Goal: Task Accomplishment & Management: Use online tool/utility

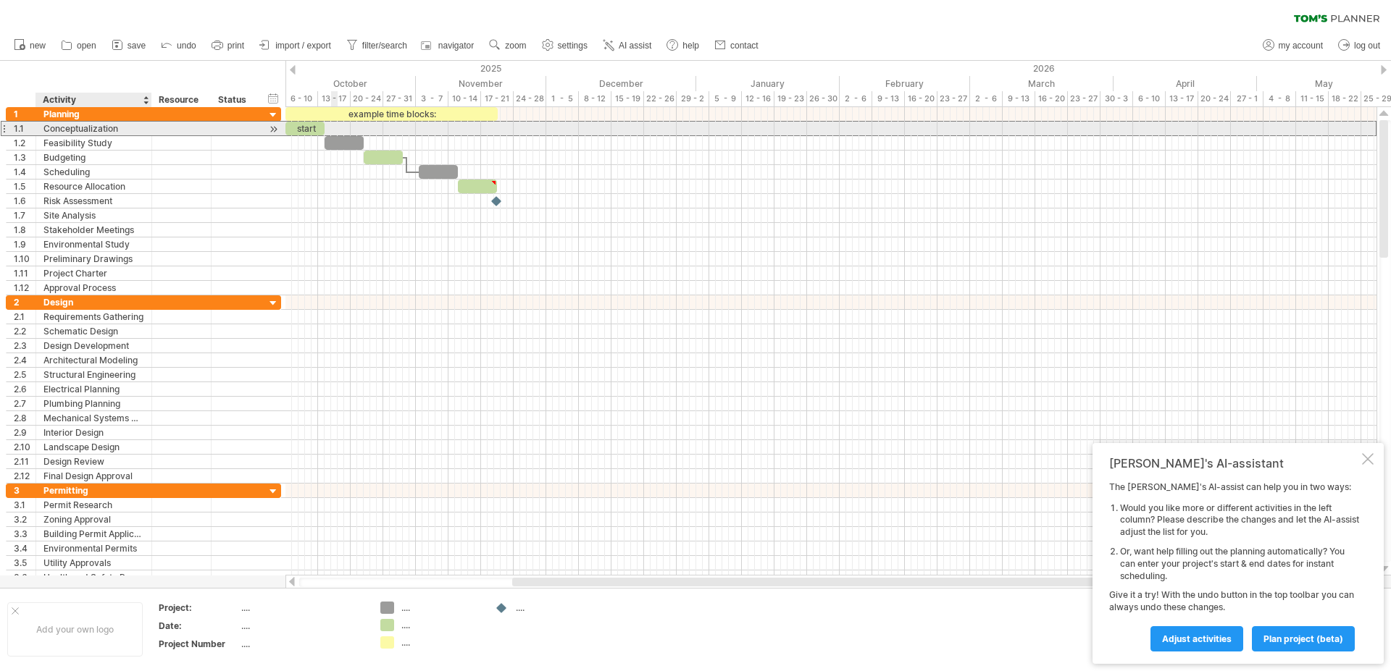
click at [94, 134] on div "Conceptualization" at bounding box center [93, 129] width 101 height 14
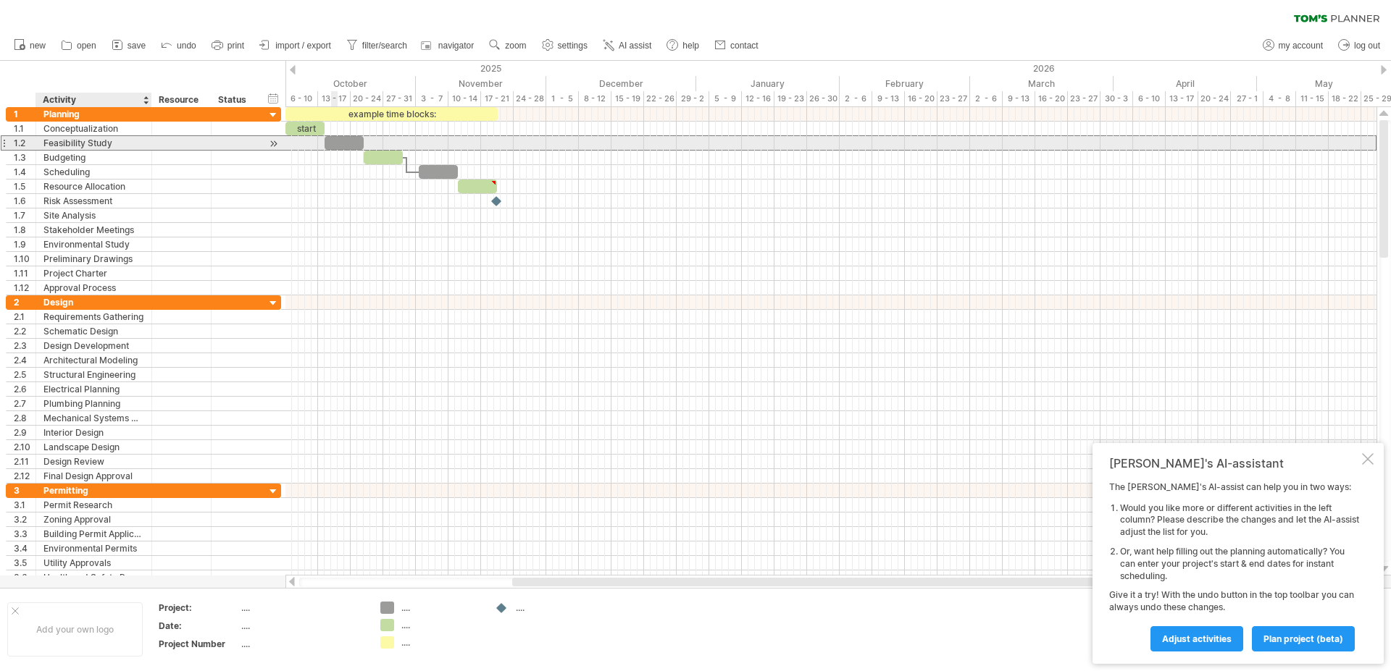
click at [120, 141] on div "Feasibility Study" at bounding box center [93, 143] width 101 height 14
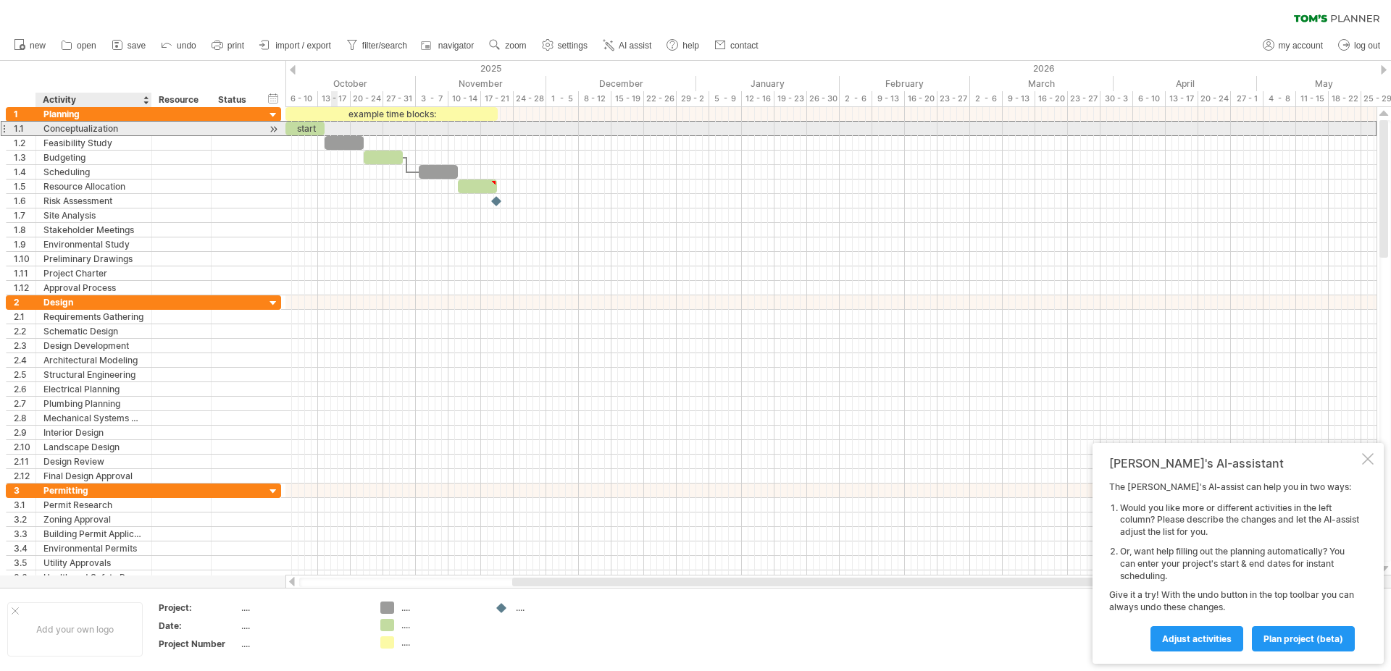
click at [134, 130] on div "Conceptualization" at bounding box center [93, 129] width 101 height 14
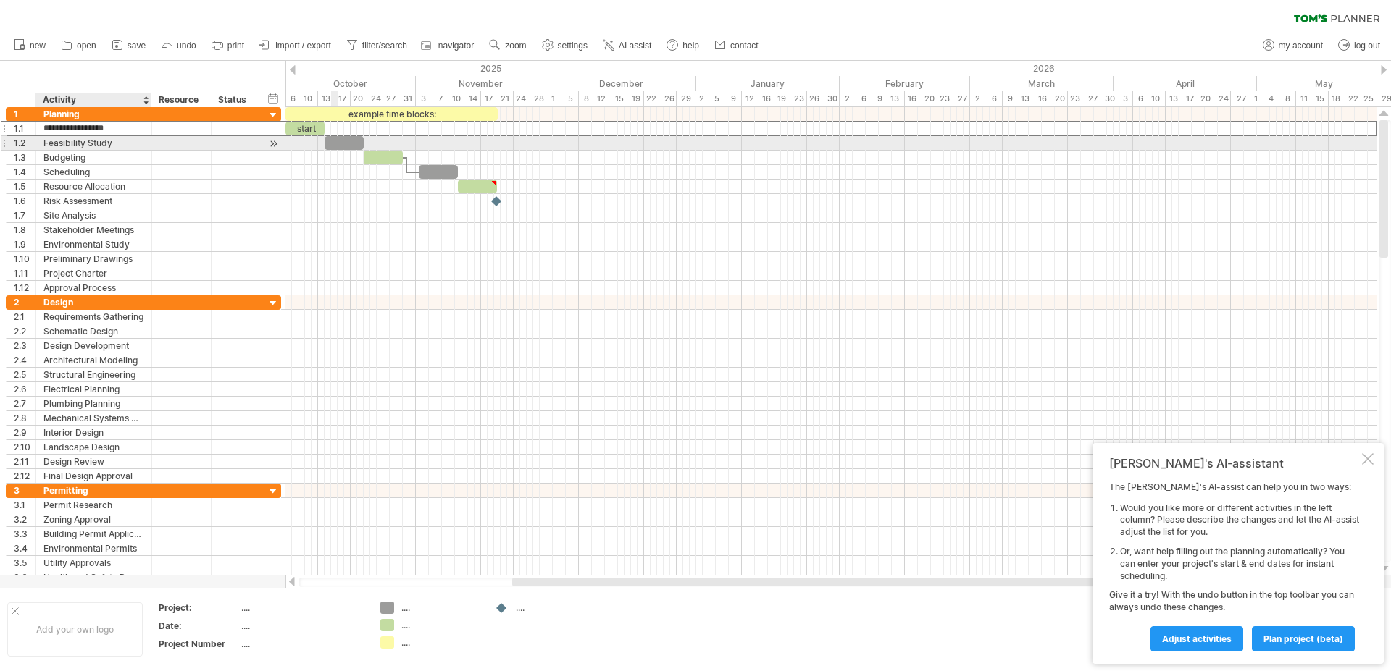
click at [125, 146] on div "Feasibility Study" at bounding box center [93, 143] width 101 height 14
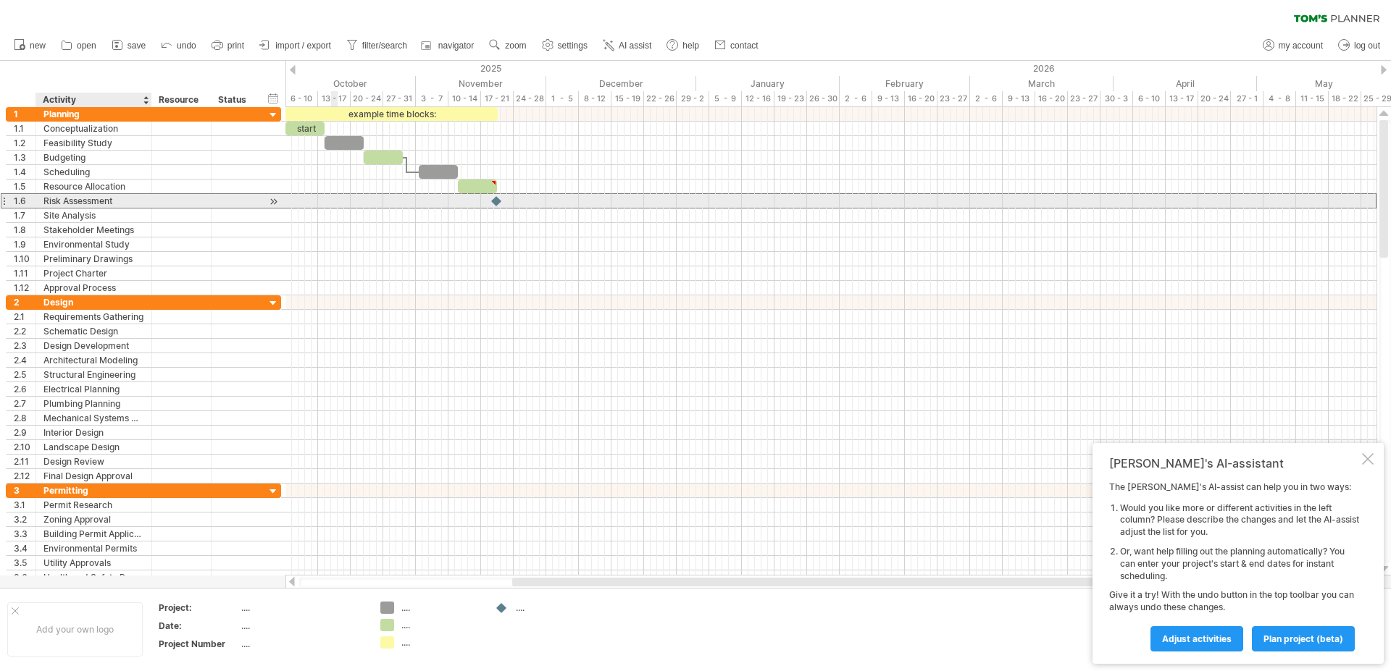
click at [124, 206] on div "Risk Assessment" at bounding box center [93, 201] width 101 height 14
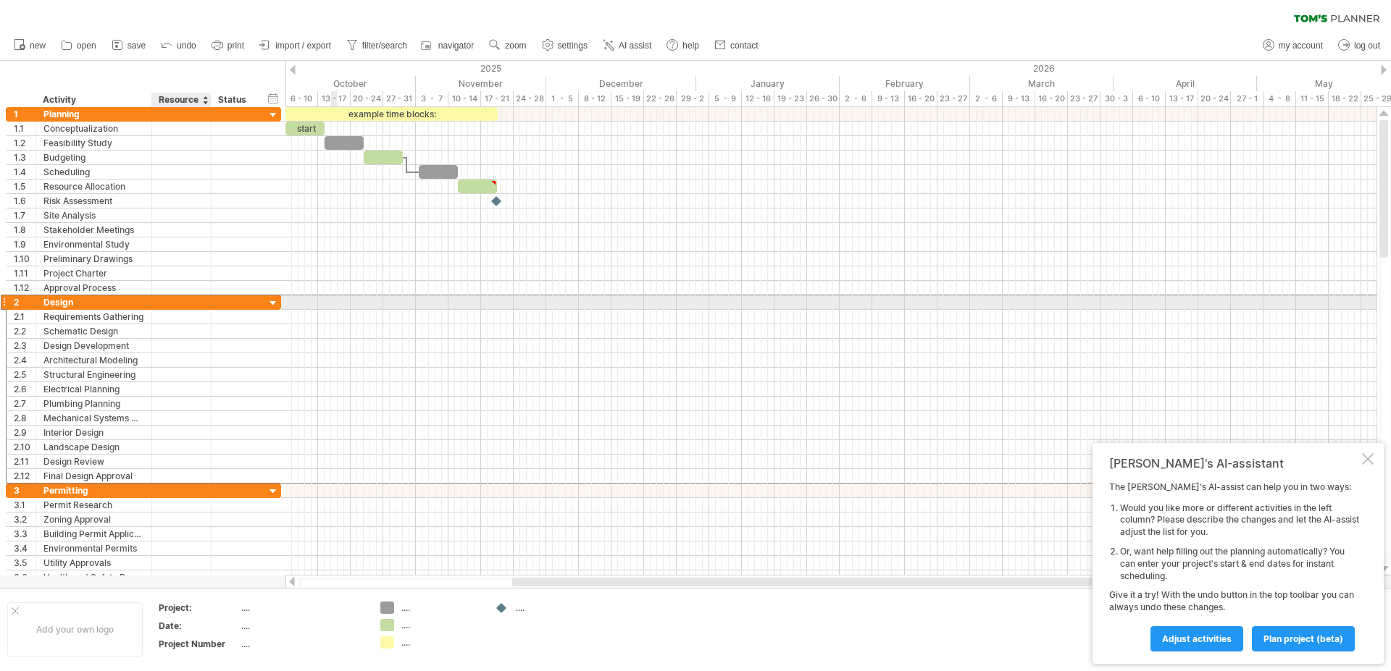
click at [215, 309] on div "2 ****** Design" at bounding box center [143, 302] width 275 height 15
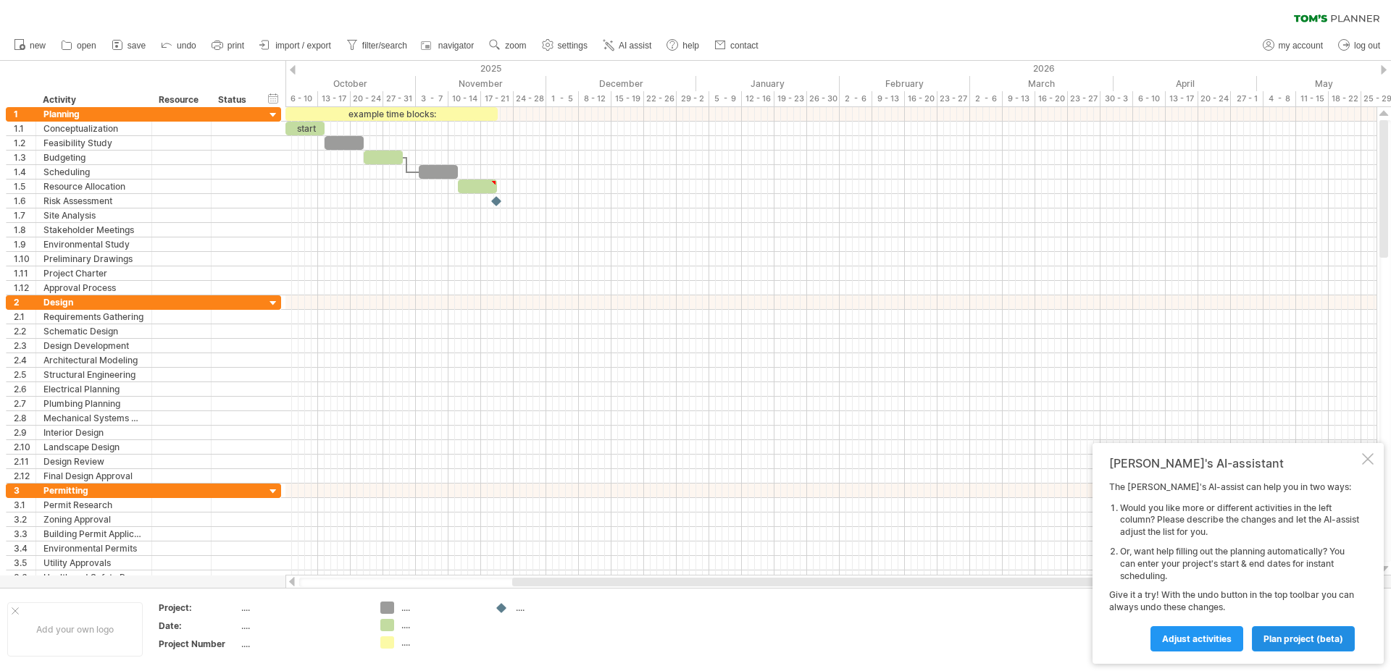
click at [1300, 642] on span "plan project (beta)" at bounding box center [1303, 639] width 80 height 11
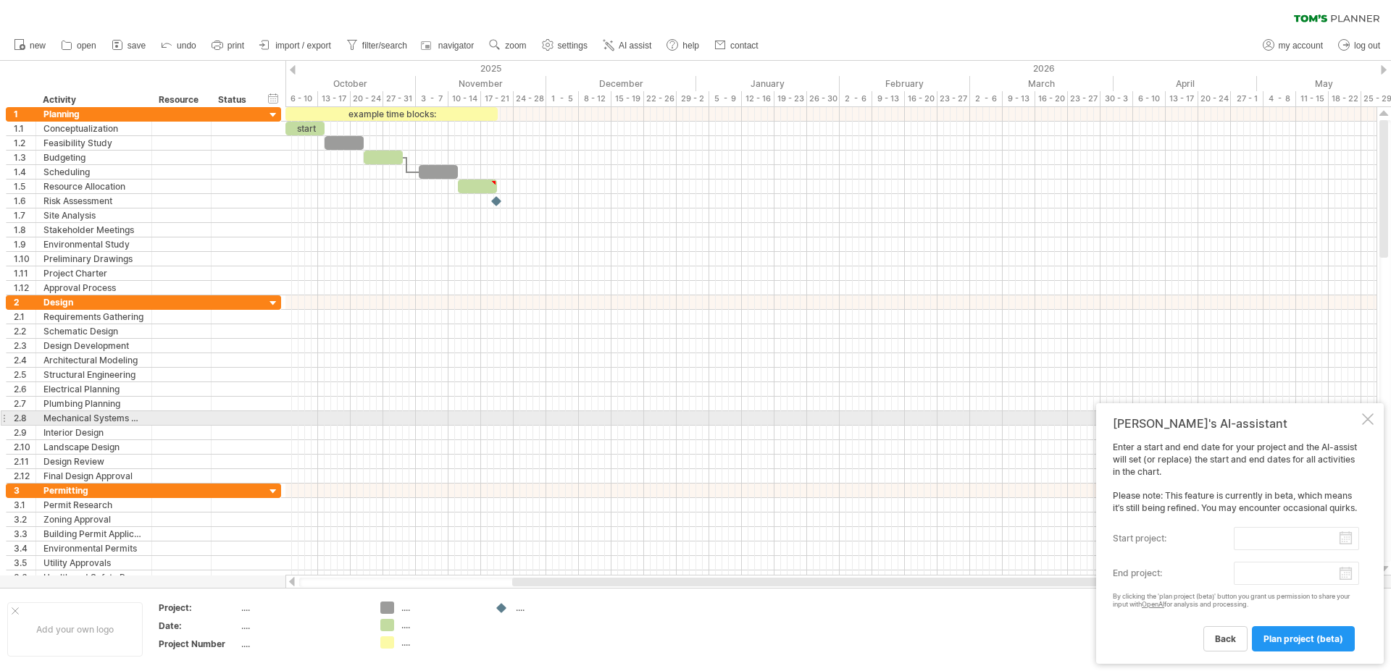
click at [1367, 416] on div at bounding box center [1368, 420] width 12 height 12
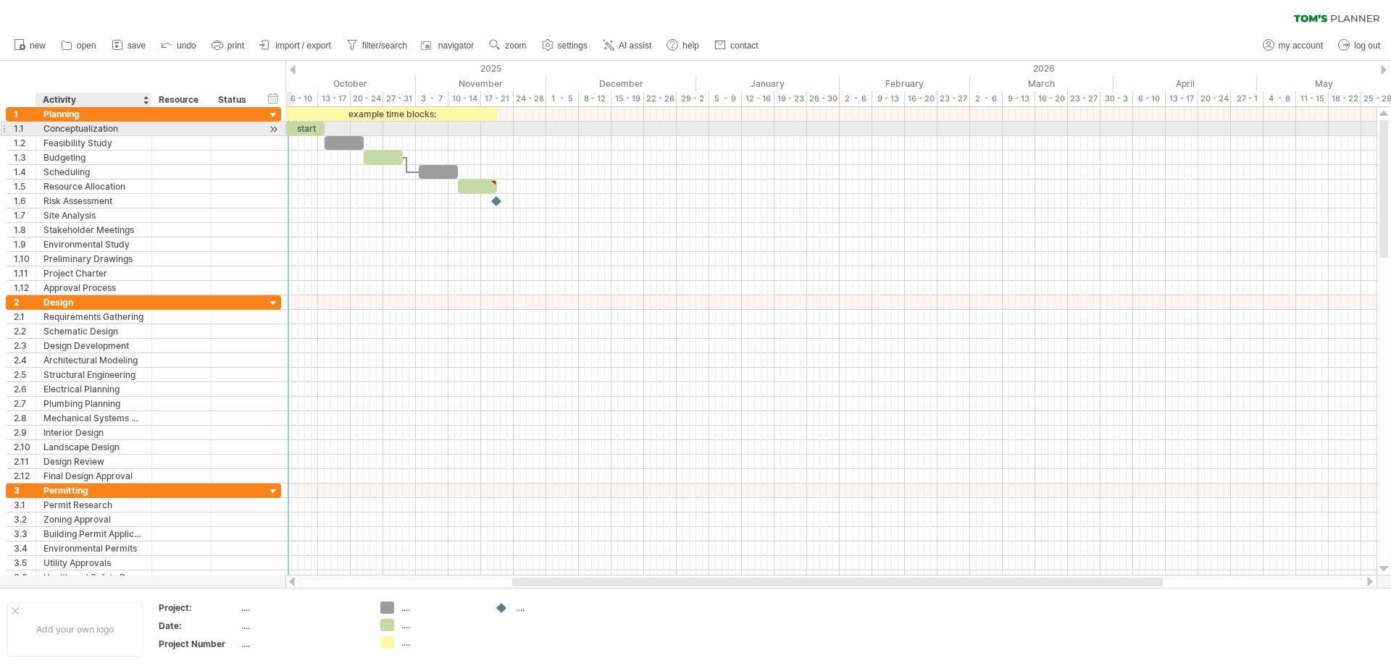
click at [118, 127] on div "Conceptualization" at bounding box center [93, 129] width 101 height 14
click at [118, 127] on input "**********" at bounding box center [93, 129] width 101 height 14
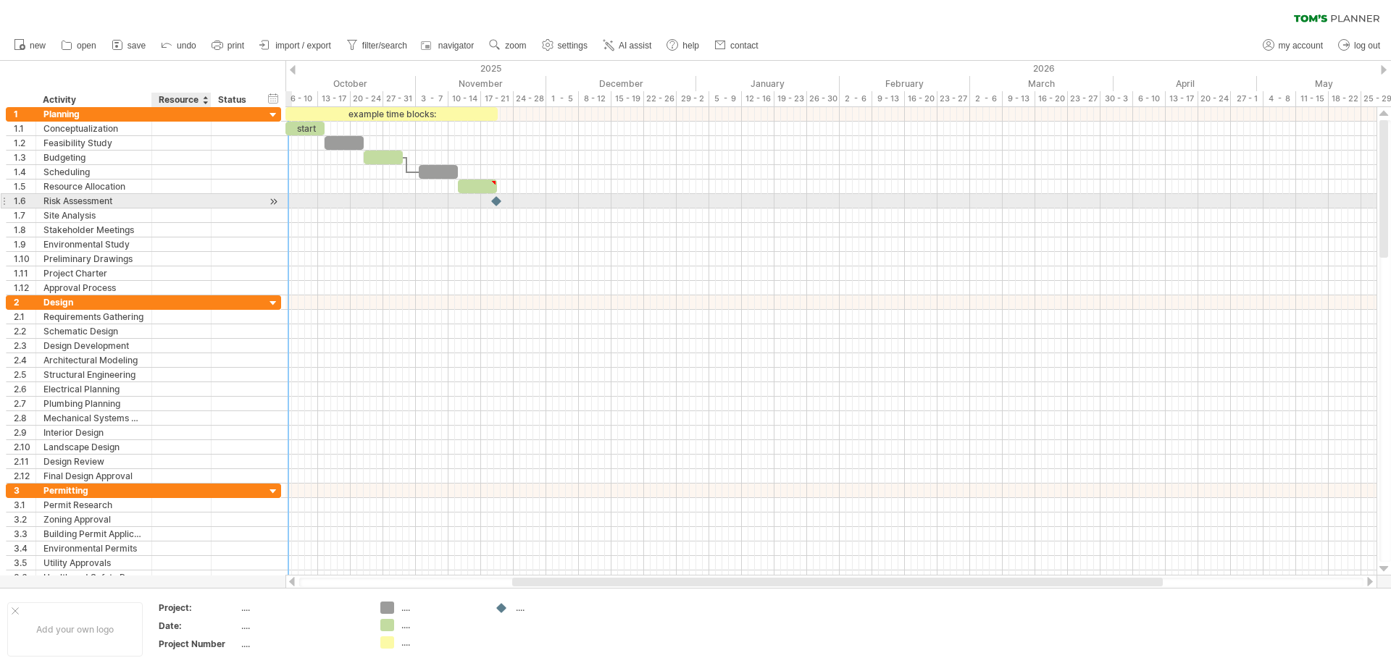
click at [206, 196] on div at bounding box center [209, 201] width 7 height 14
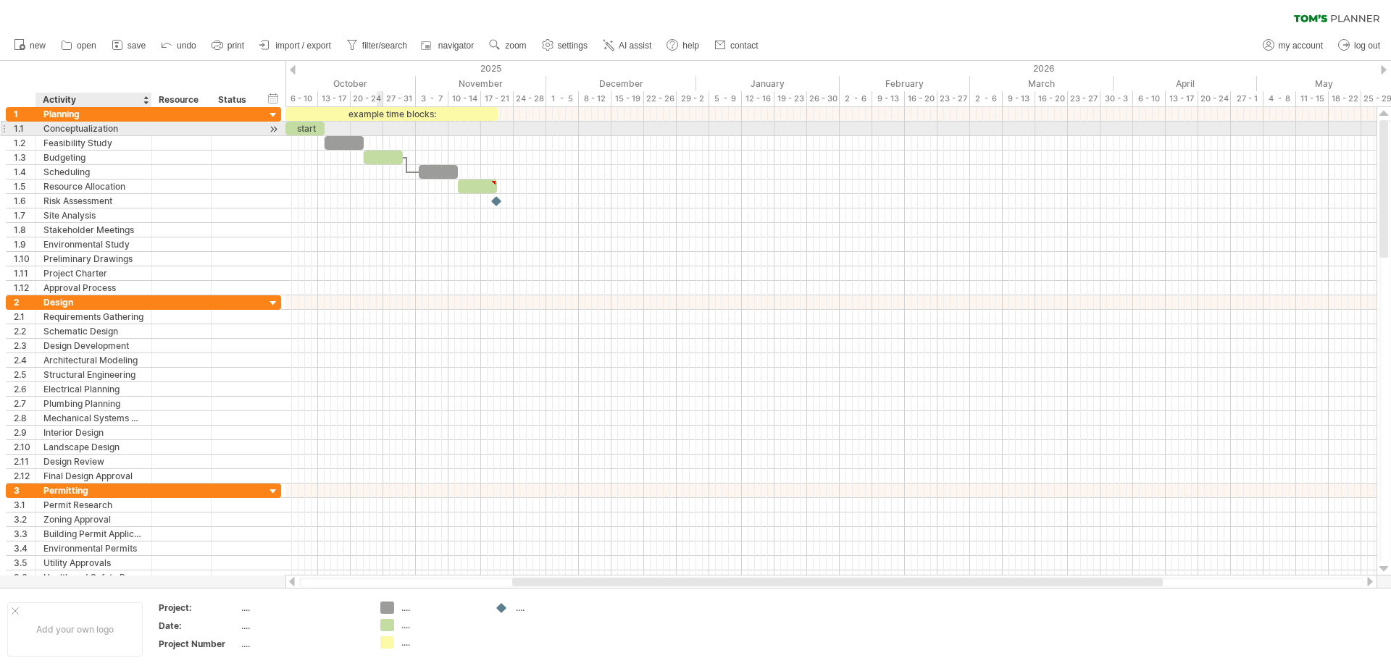
click at [123, 125] on div "Conceptualization" at bounding box center [93, 129] width 101 height 14
paste input "**********"
type input "**********"
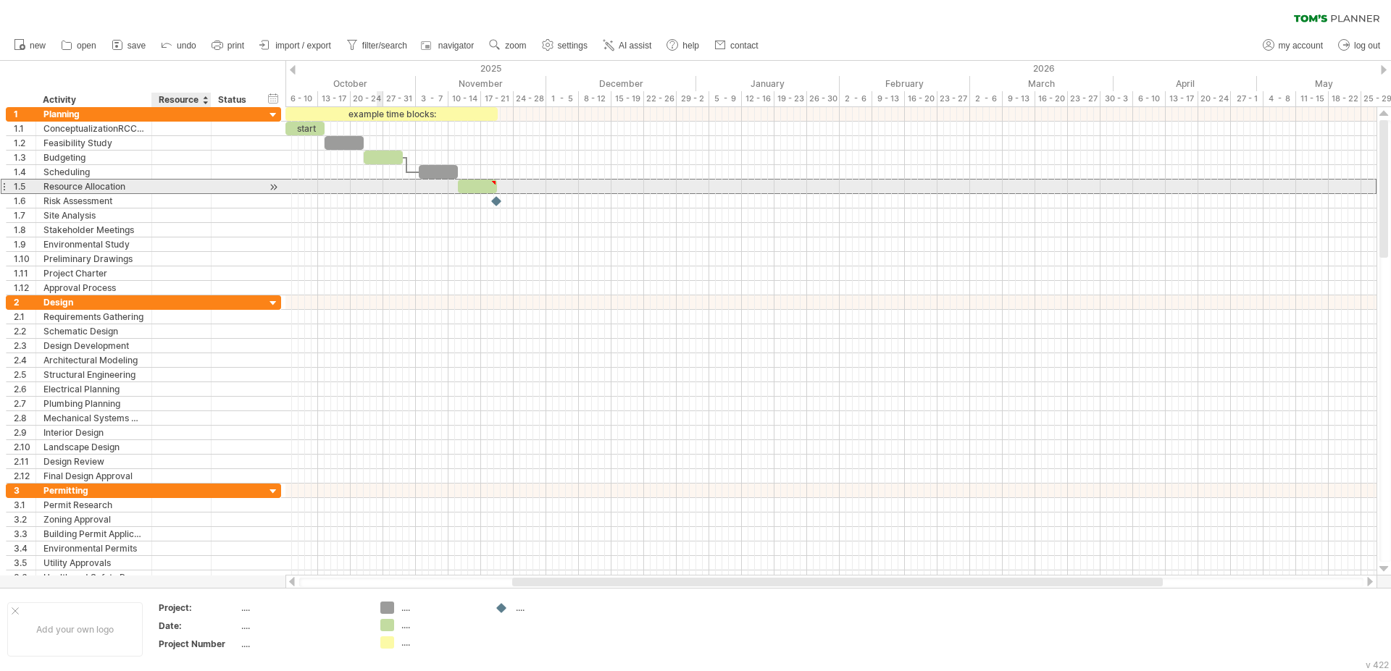
click at [164, 182] on div at bounding box center [181, 187] width 44 height 14
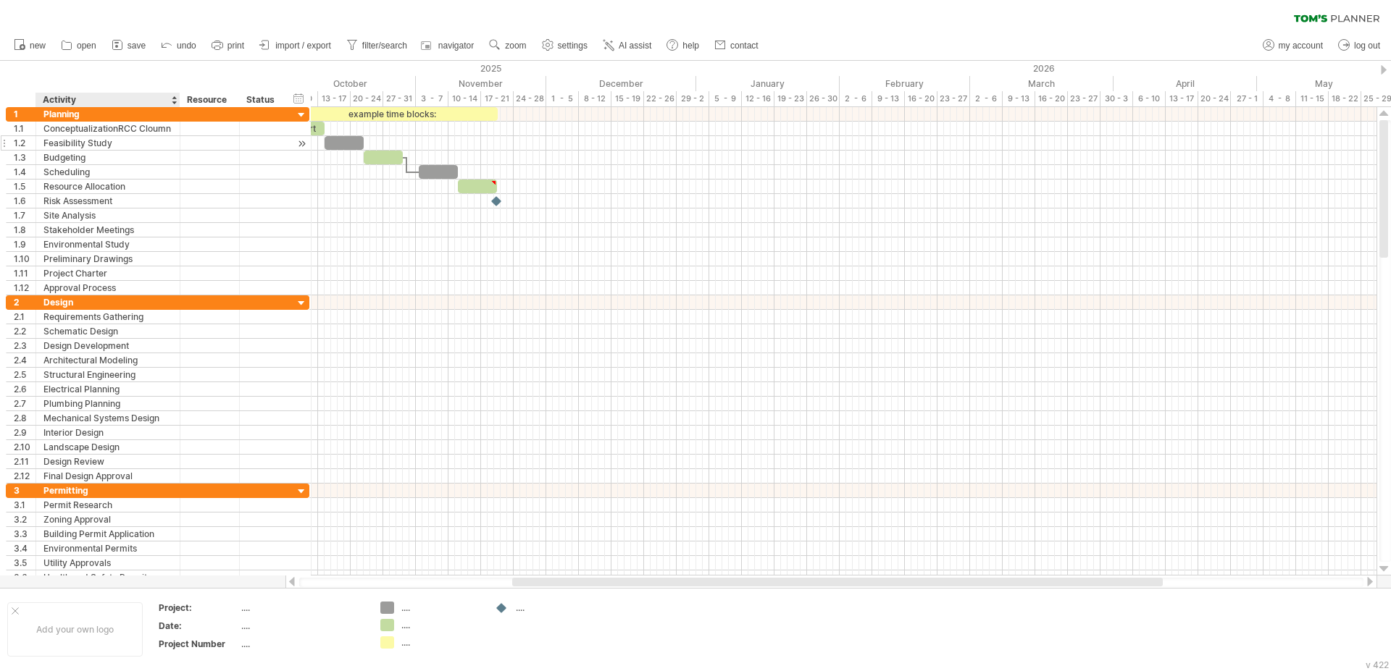
drag, startPoint x: 150, startPoint y: 104, endPoint x: 178, endPoint y: 140, distance: 45.4
click at [178, 140] on div "Trying to reach [DOMAIN_NAME] Connected again... 0% clear filter new 1" at bounding box center [695, 335] width 1391 height 671
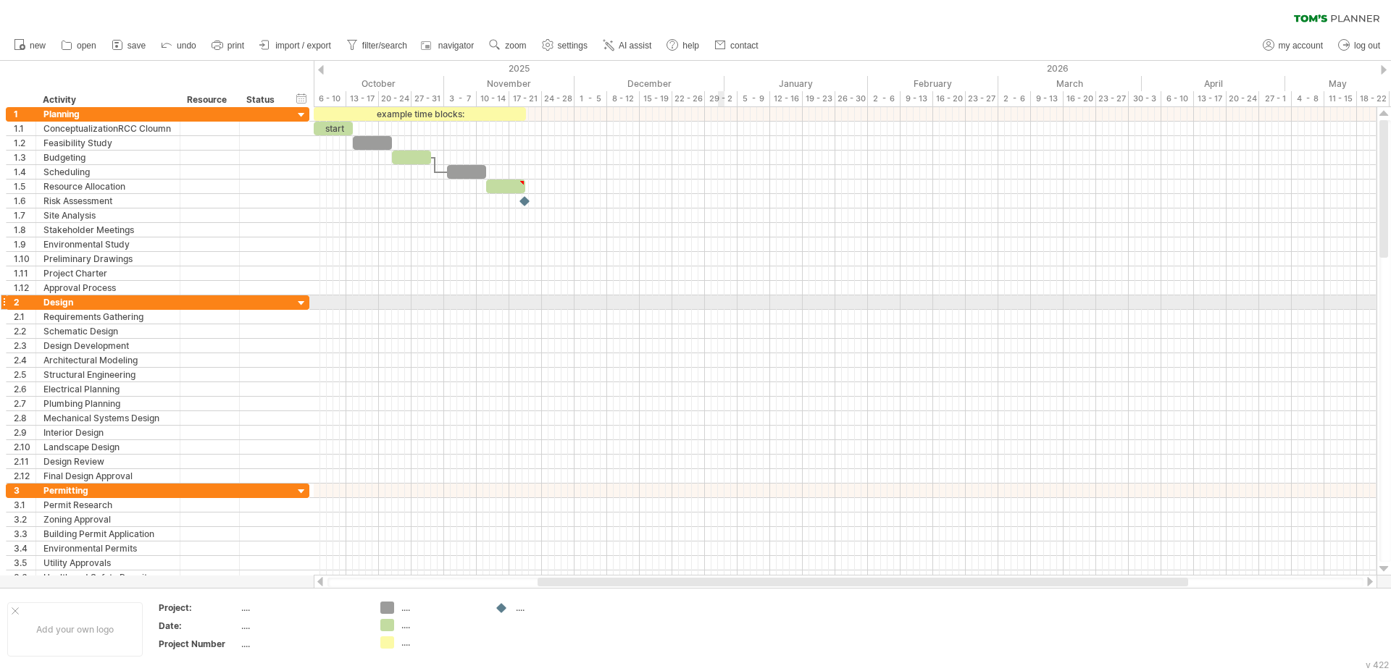
click at [723, 302] on div at bounding box center [845, 303] width 1063 height 14
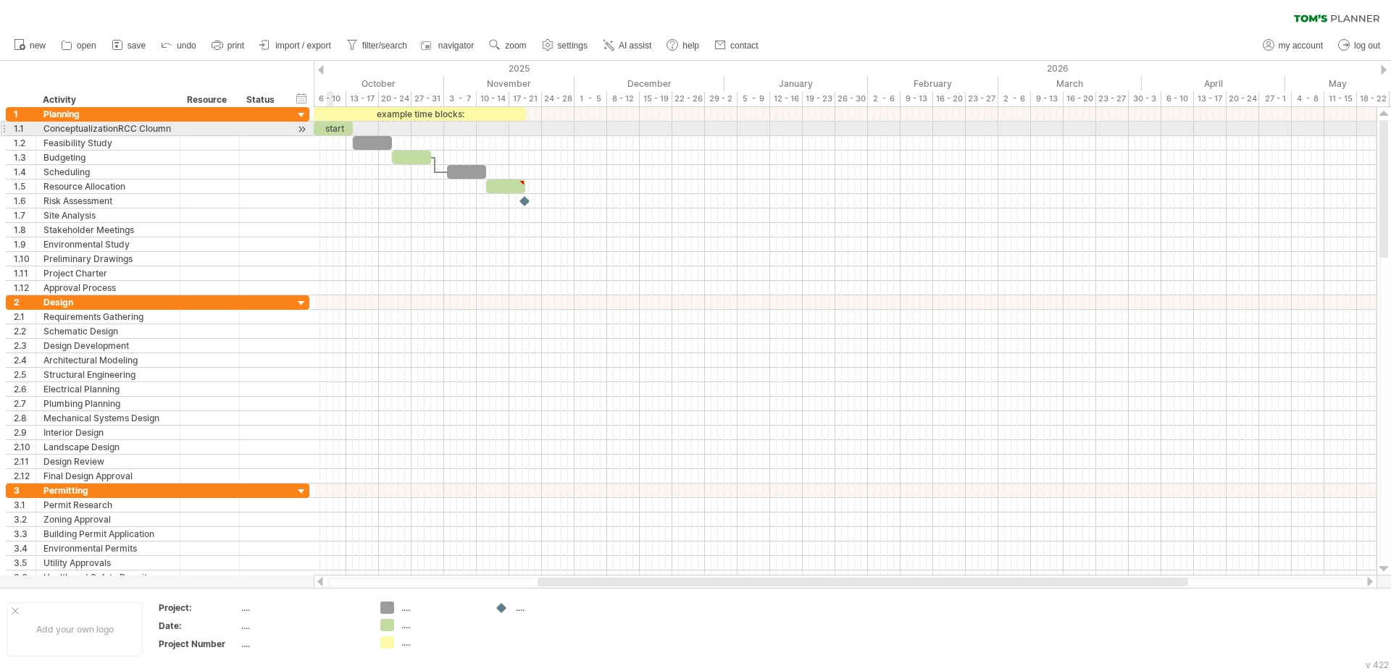
click at [331, 127] on div "start" at bounding box center [333, 129] width 39 height 14
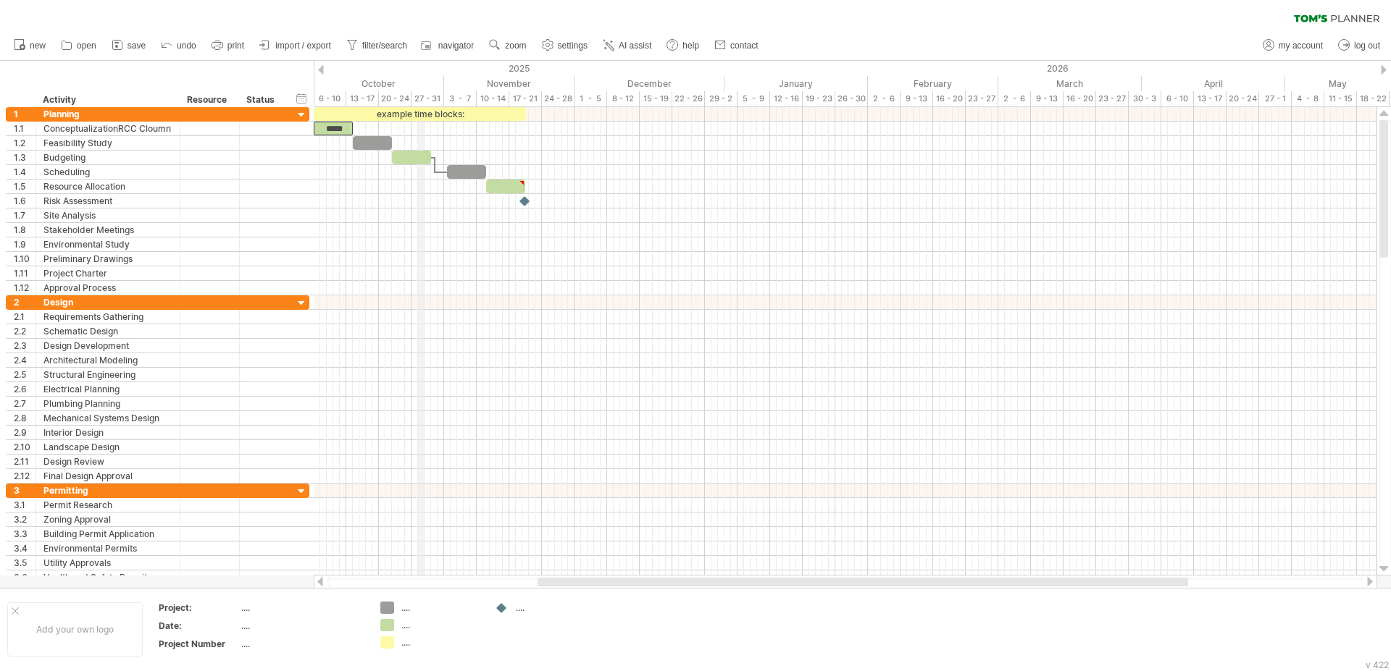
click at [420, 101] on div "27 - 31" at bounding box center [427, 98] width 33 height 15
click at [420, 97] on div "27 - 31" at bounding box center [427, 98] width 33 height 15
click at [416, 93] on div "27 - 31" at bounding box center [427, 98] width 33 height 15
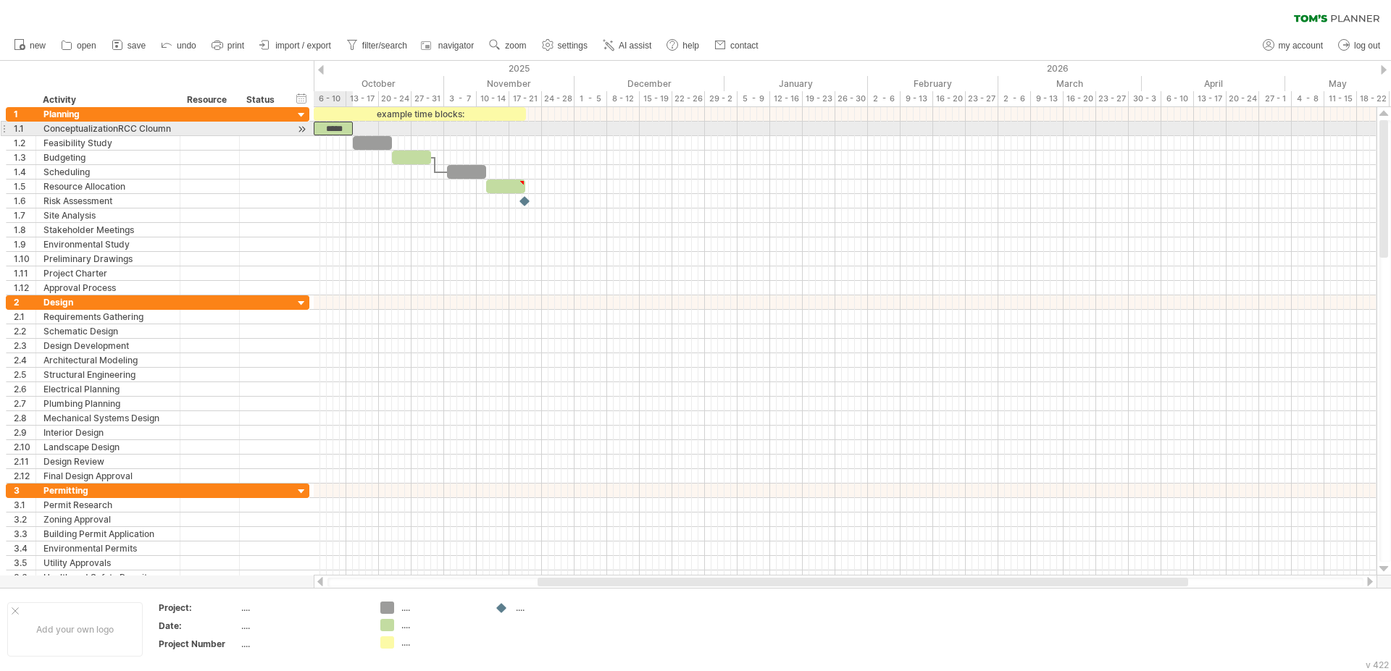
click at [335, 126] on div "*****" at bounding box center [333, 129] width 39 height 14
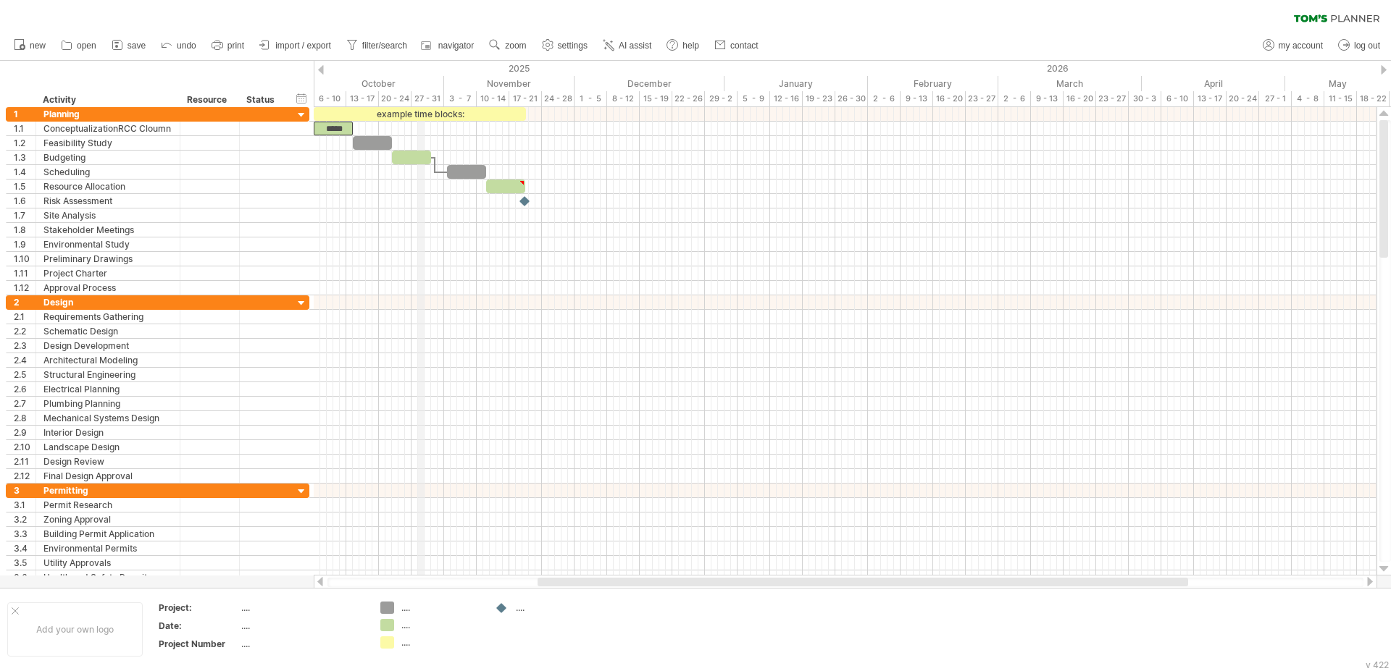
click at [419, 97] on div "27 - 31" at bounding box center [427, 98] width 33 height 15
click at [422, 93] on div "27 - 31" at bounding box center [427, 98] width 33 height 15
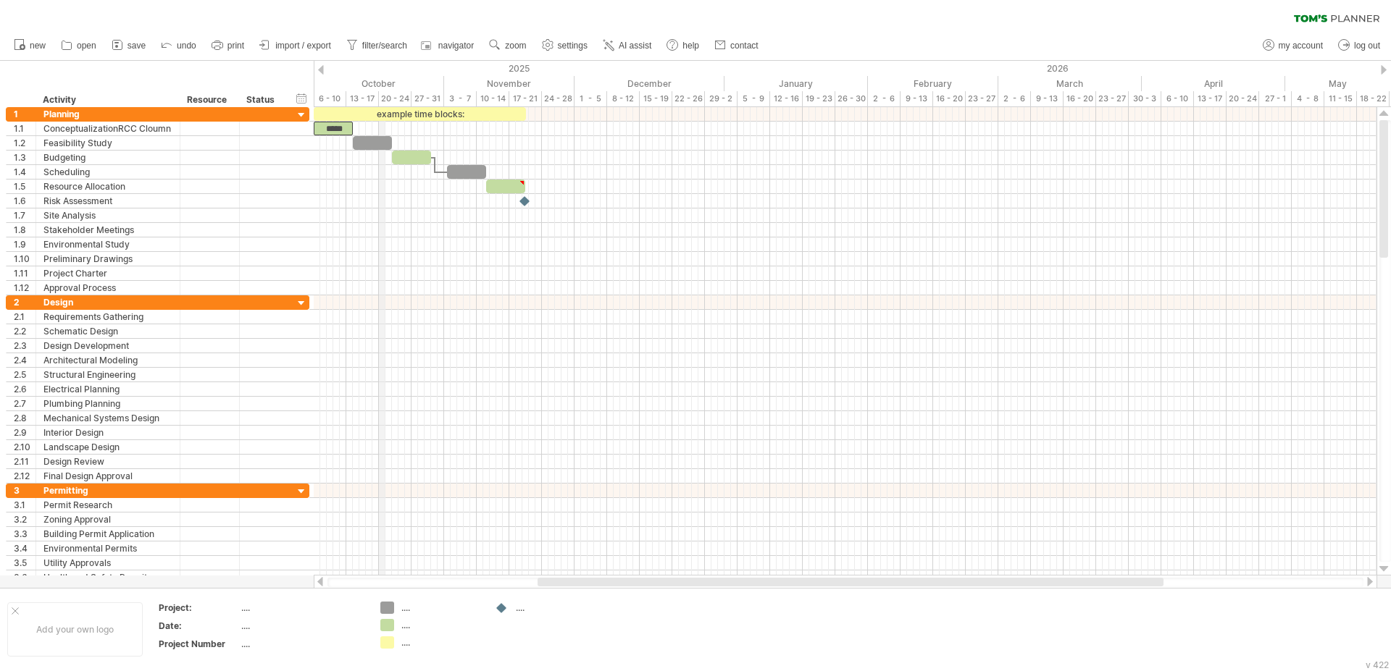
click at [382, 80] on div "October" at bounding box center [369, 83] width 150 height 15
click at [322, 67] on div at bounding box center [321, 69] width 6 height 9
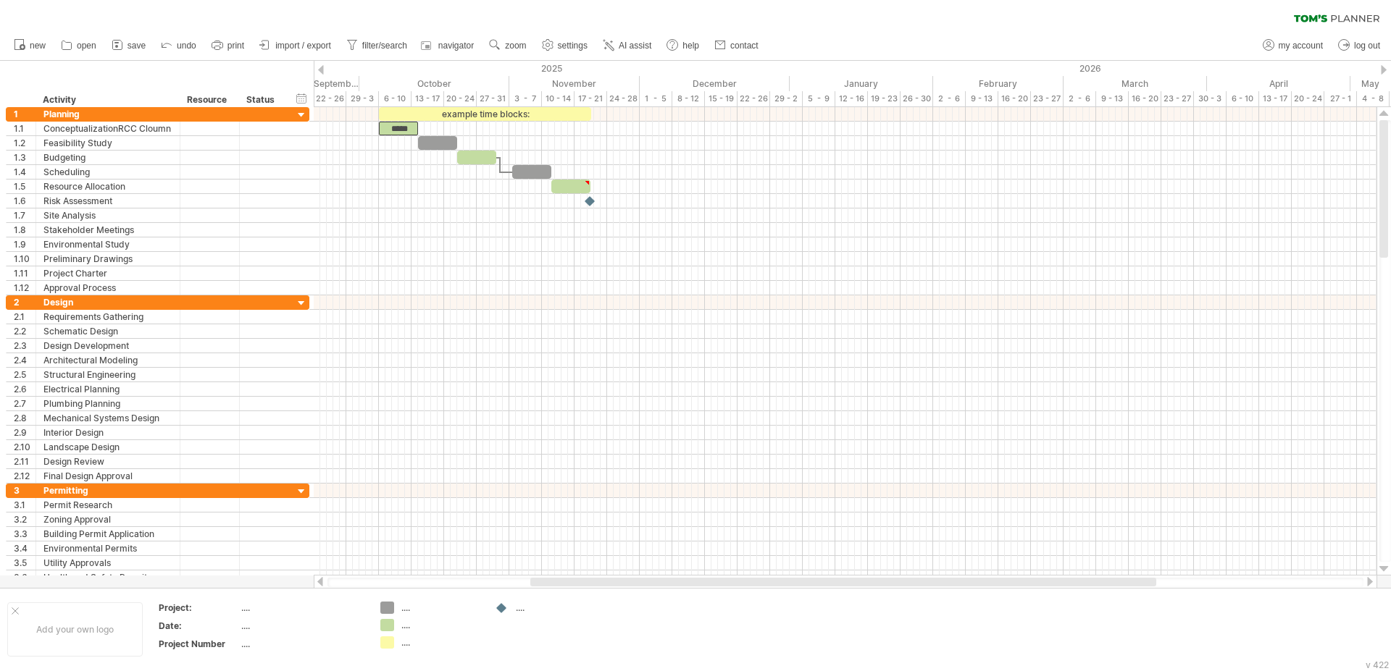
click at [1384, 70] on div at bounding box center [1384, 69] width 6 height 9
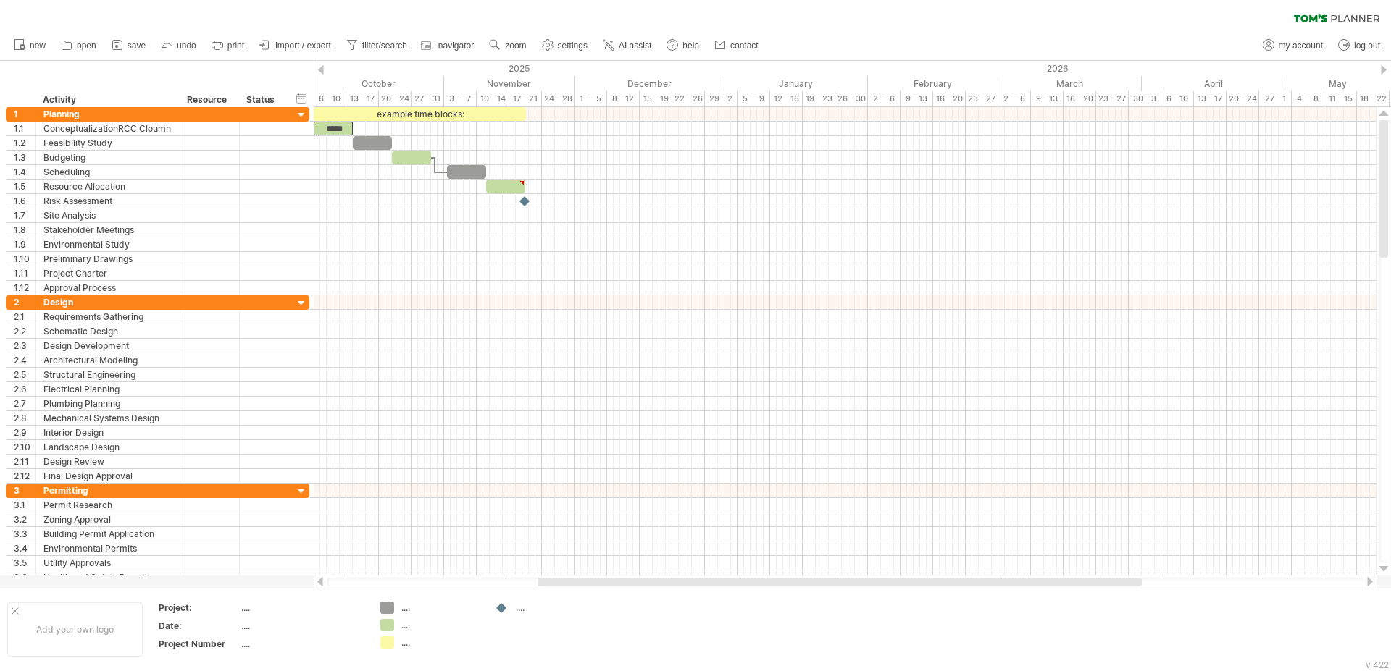
click at [1384, 70] on div at bounding box center [1384, 69] width 6 height 9
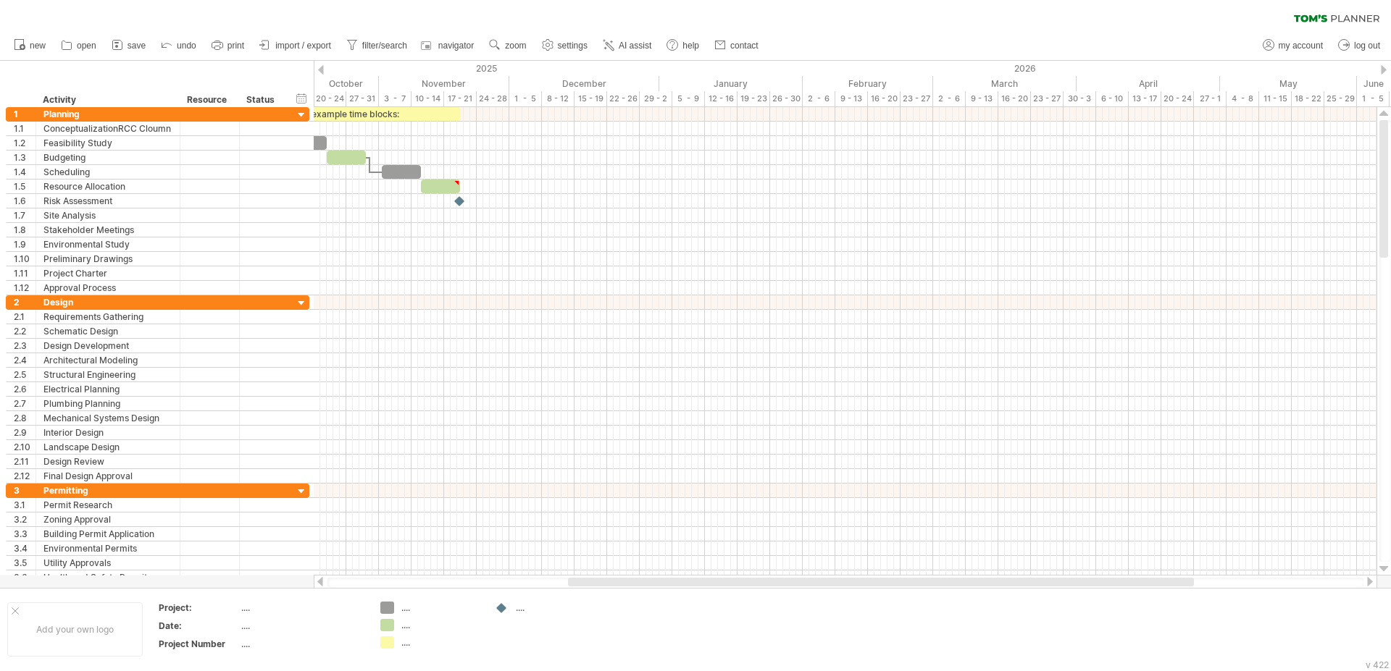
click at [1384, 70] on div at bounding box center [1384, 69] width 6 height 9
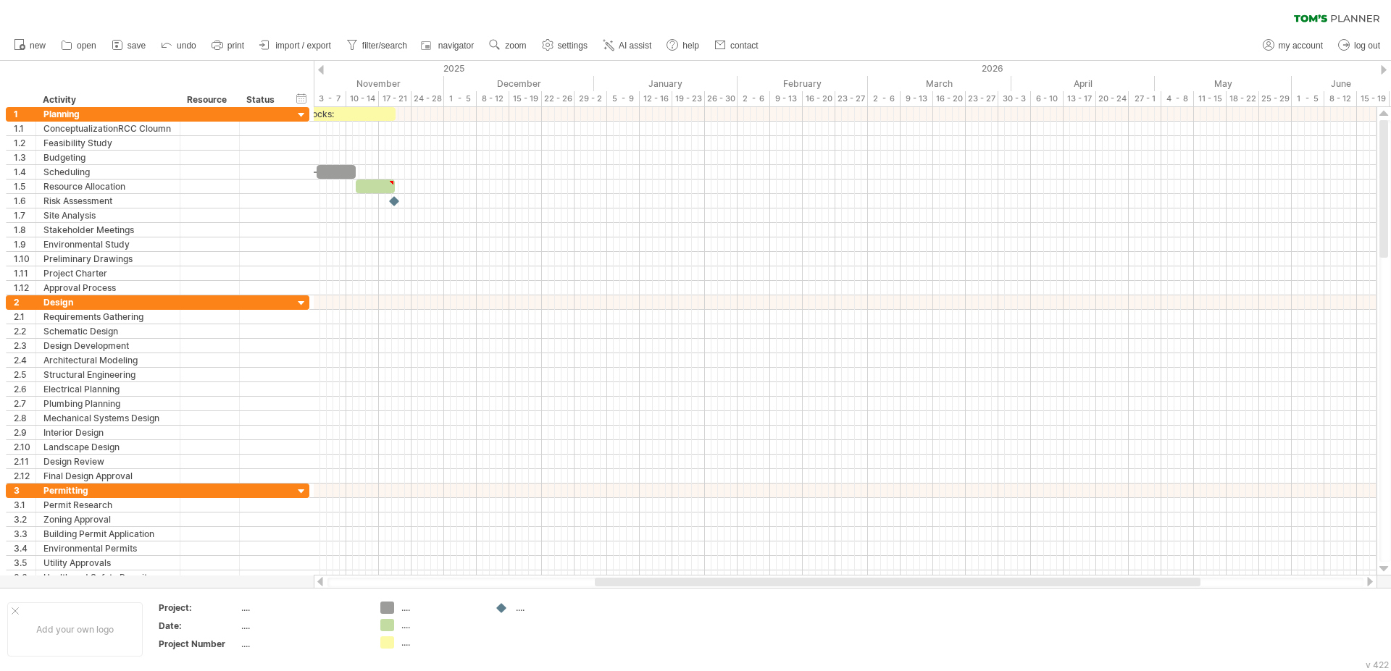
click at [322, 70] on div at bounding box center [321, 69] width 6 height 9
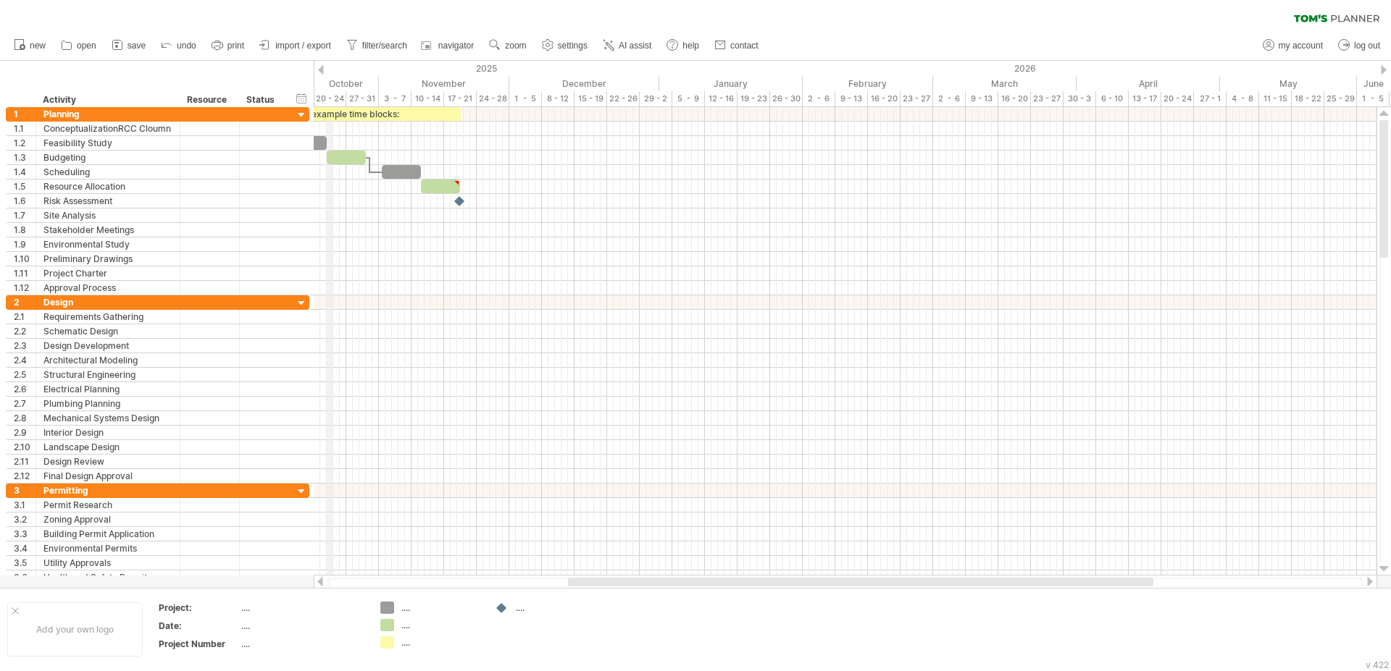
click at [327, 99] on div "20 - 24" at bounding box center [330, 98] width 33 height 15
click at [348, 80] on div "October" at bounding box center [304, 83] width 150 height 15
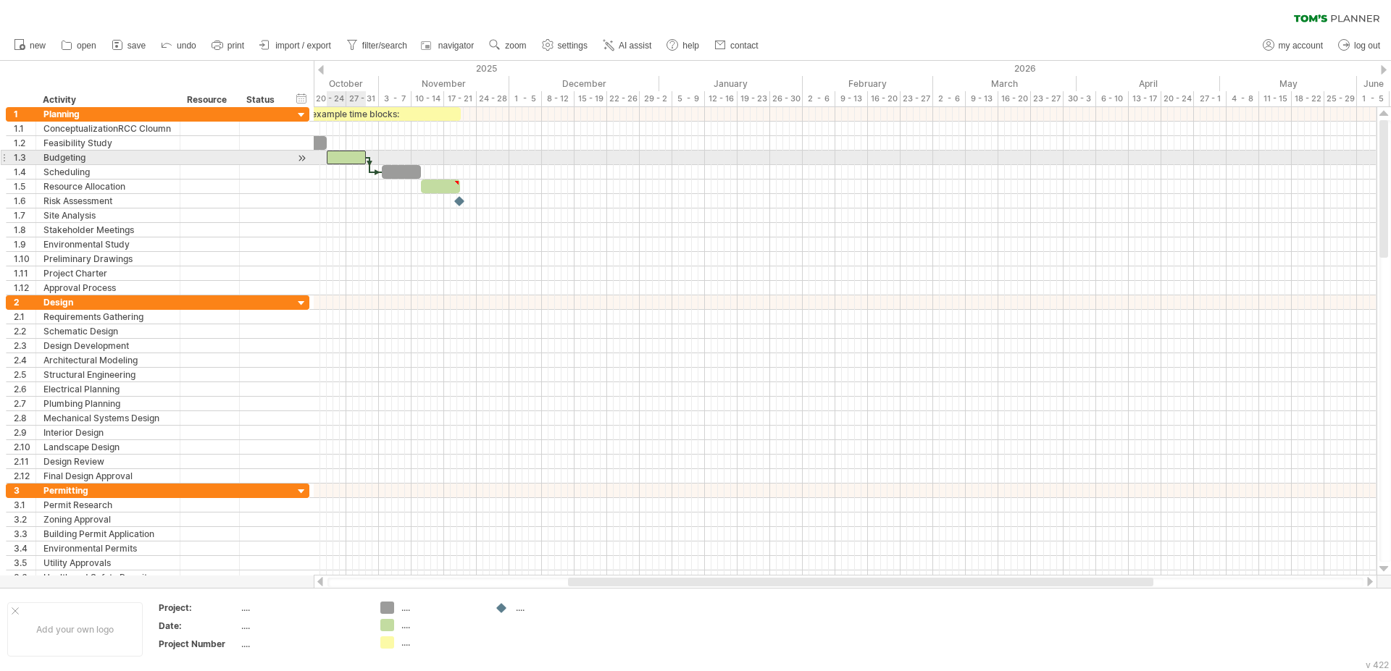
click at [338, 156] on div at bounding box center [346, 158] width 39 height 14
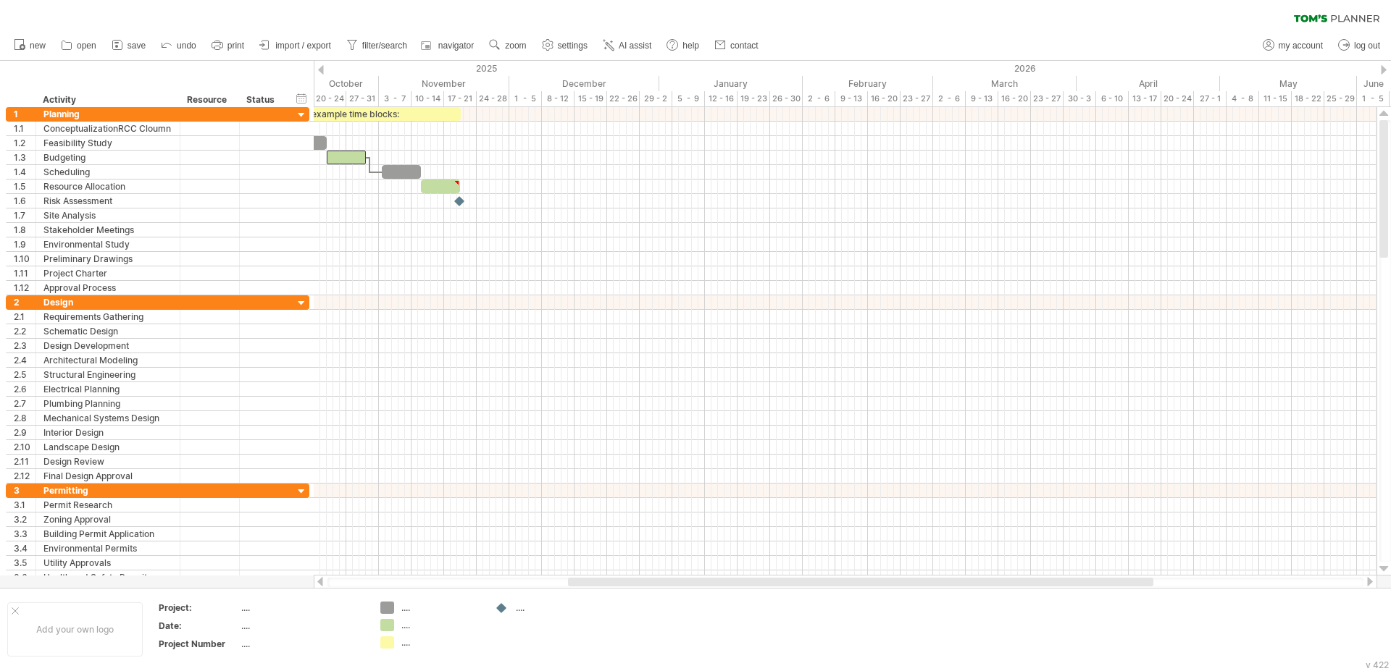
click at [319, 65] on div at bounding box center [321, 69] width 6 height 9
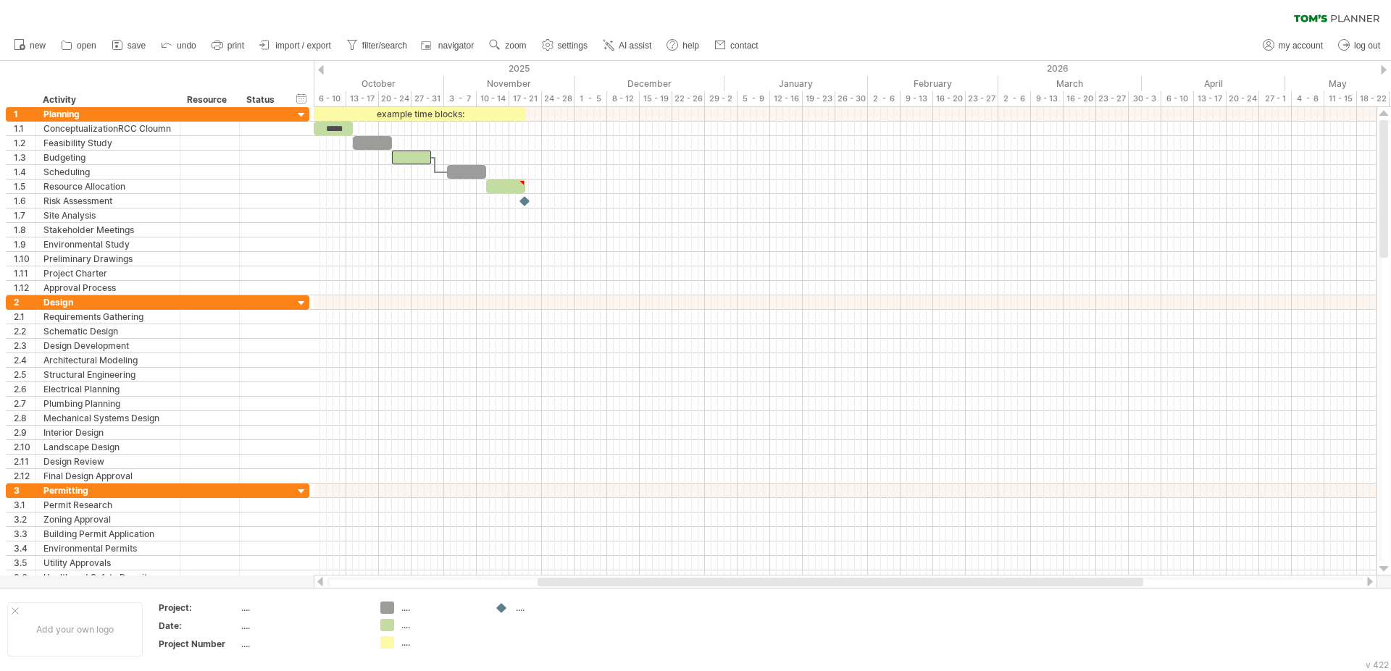
click at [319, 65] on div at bounding box center [321, 69] width 6 height 9
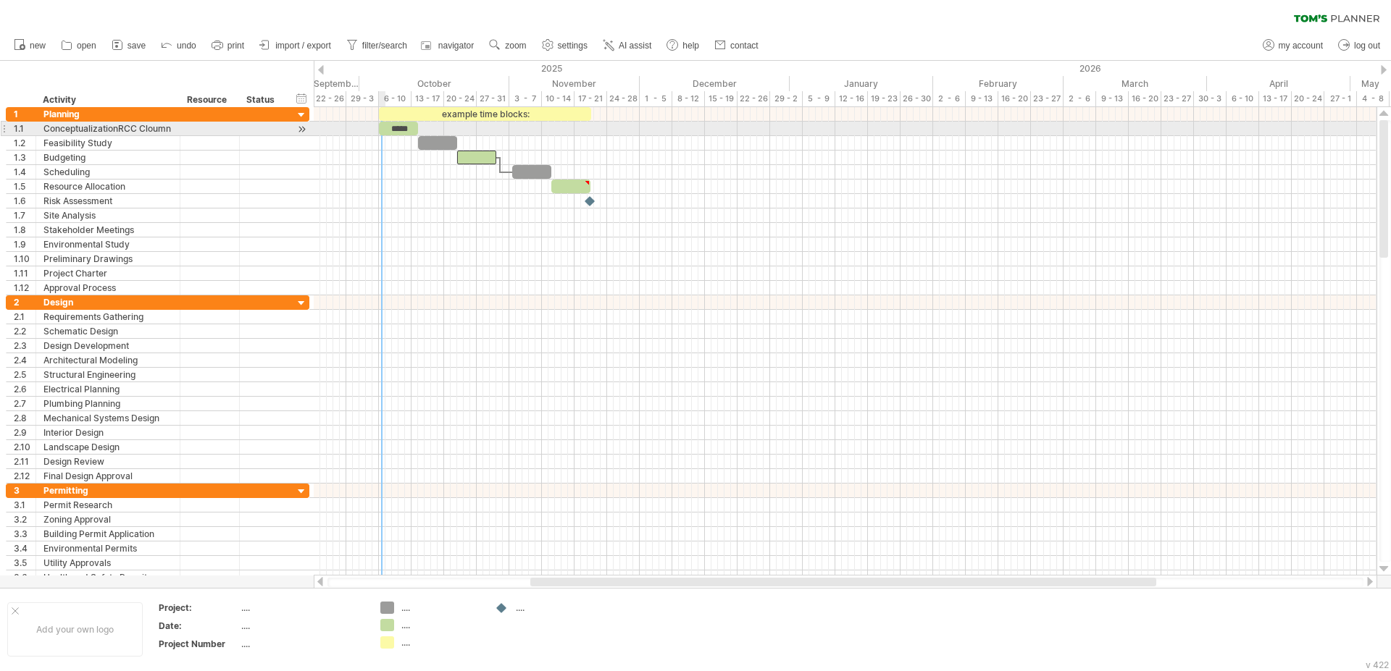
click at [380, 126] on span at bounding box center [379, 129] width 6 height 14
click at [382, 128] on span at bounding box center [383, 129] width 6 height 14
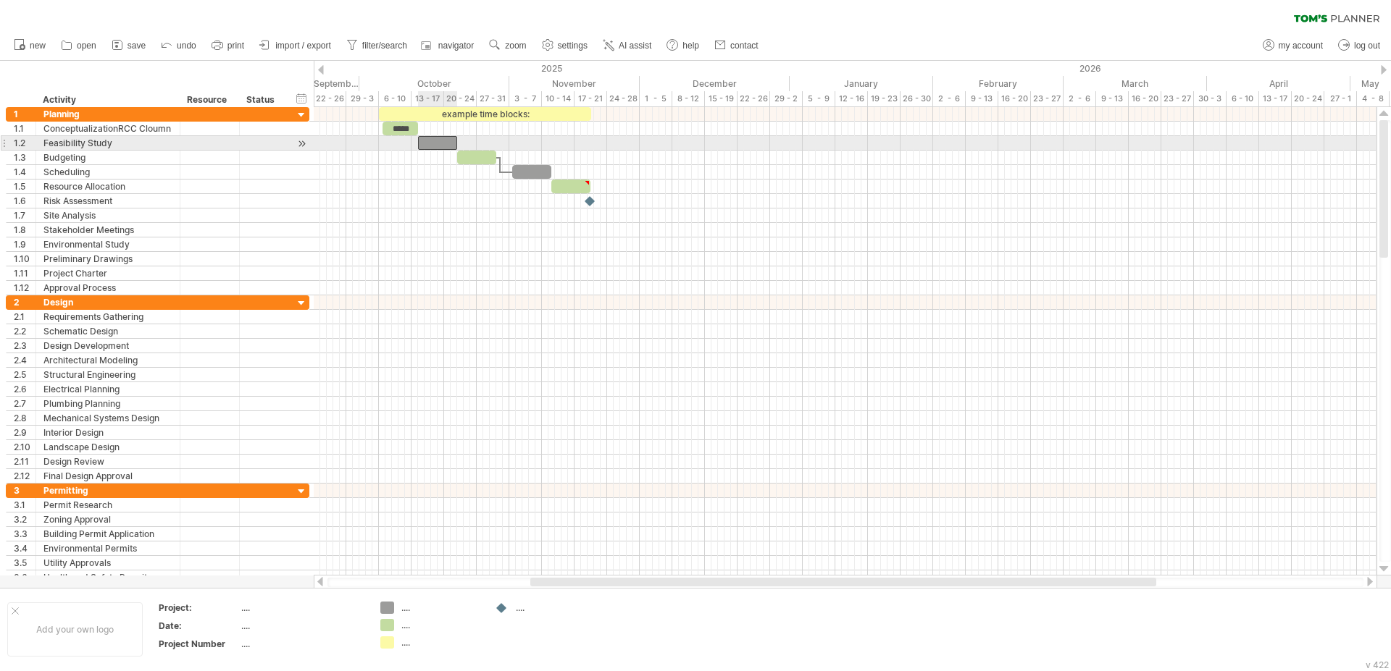
click at [430, 143] on div at bounding box center [437, 143] width 39 height 14
drag, startPoint x: 416, startPoint y: 144, endPoint x: 401, endPoint y: 143, distance: 15.2
click at [401, 143] on span at bounding box center [402, 143] width 6 height 14
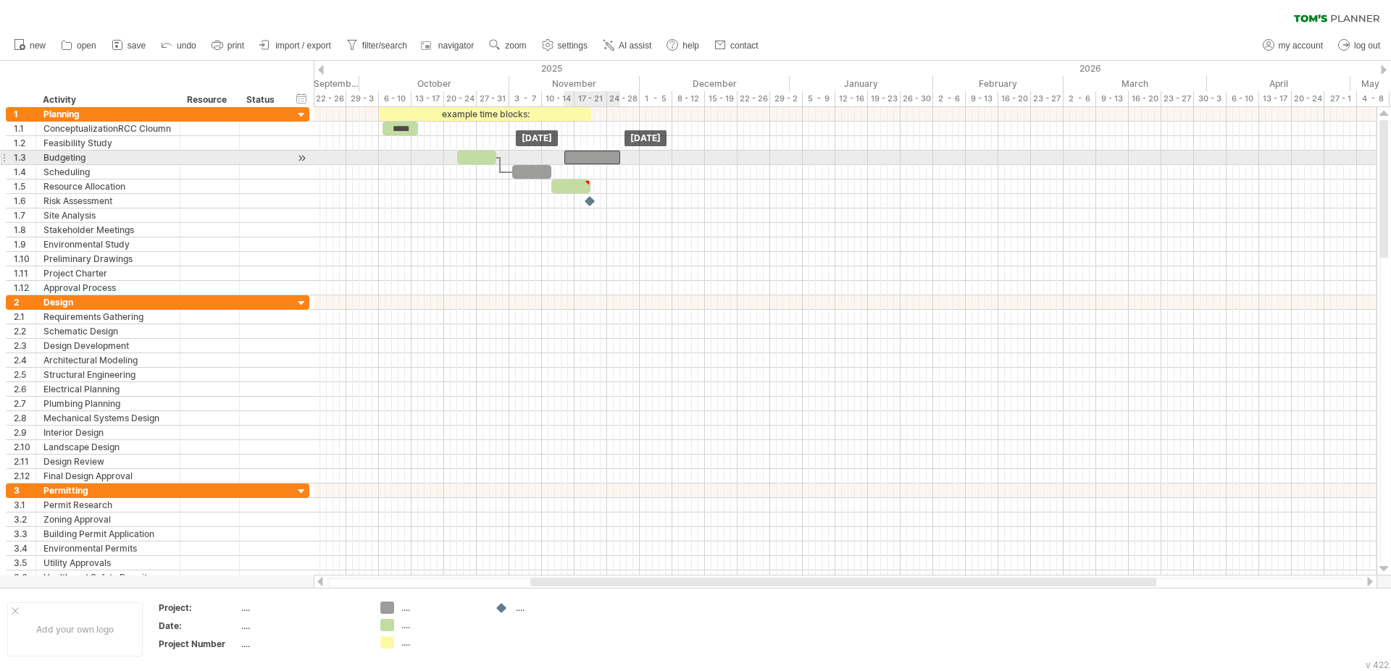
drag, startPoint x: 411, startPoint y: 149, endPoint x: 576, endPoint y: 156, distance: 165.3
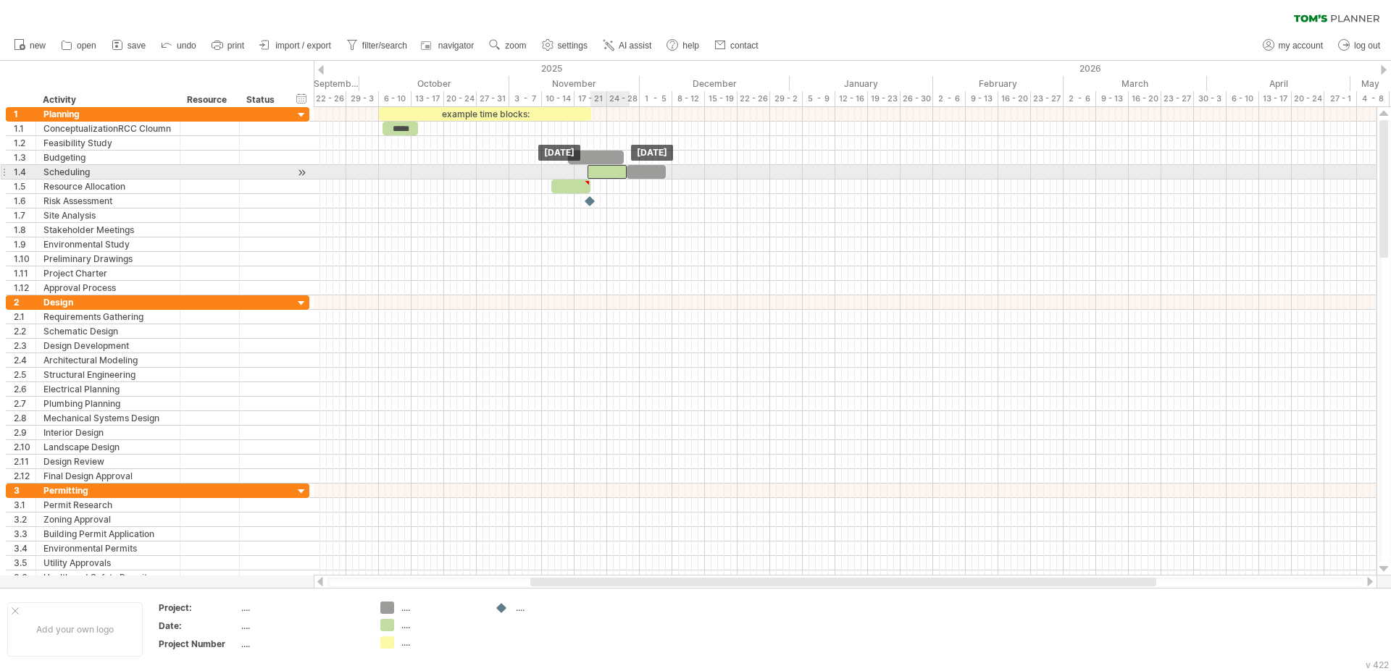
drag, startPoint x: 468, startPoint y: 160, endPoint x: 598, endPoint y: 175, distance: 131.3
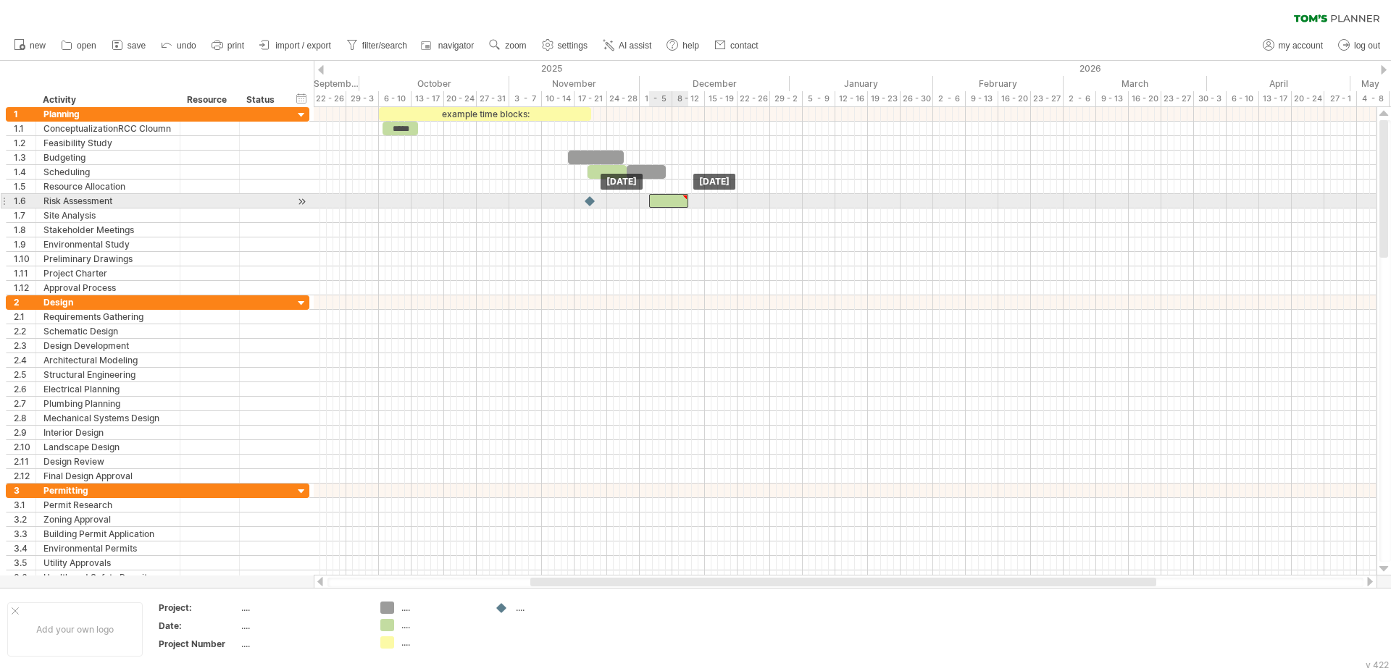
drag, startPoint x: 573, startPoint y: 190, endPoint x: 670, endPoint y: 199, distance: 97.5
drag, startPoint x: 637, startPoint y: 177, endPoint x: 644, endPoint y: 194, distance: 18.2
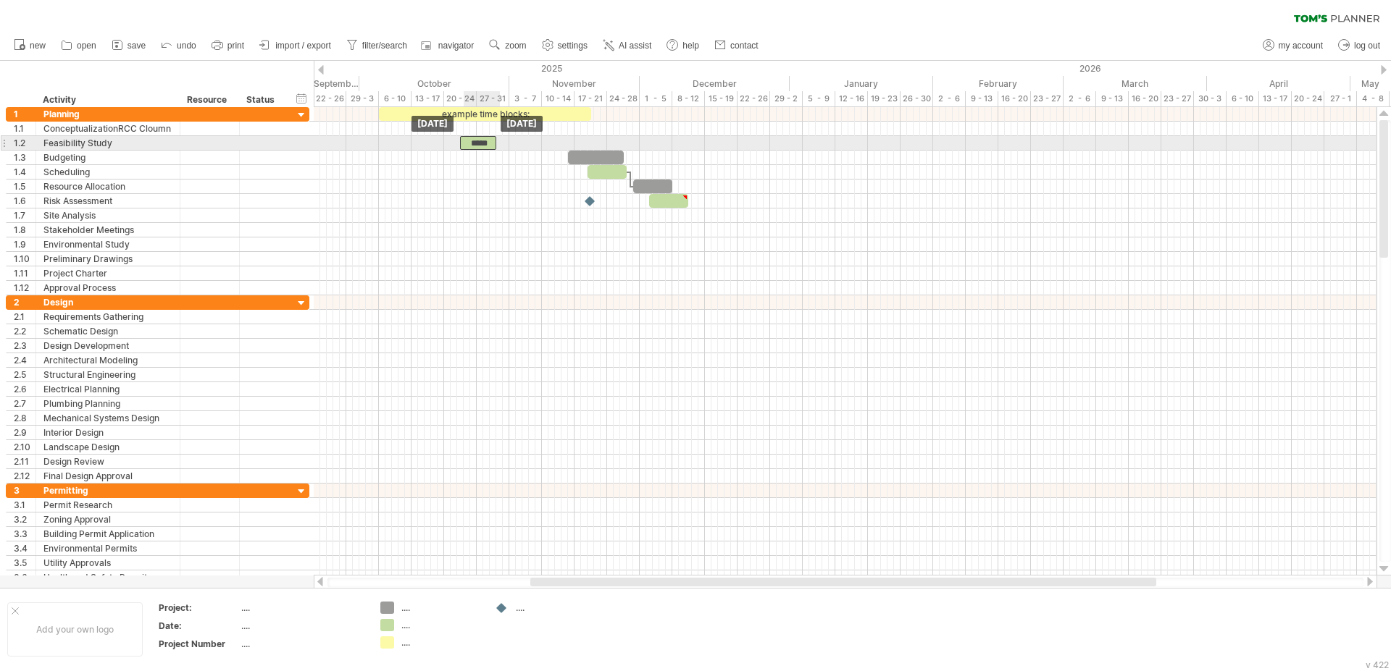
drag, startPoint x: 406, startPoint y: 134, endPoint x: 485, endPoint y: 141, distance: 80.0
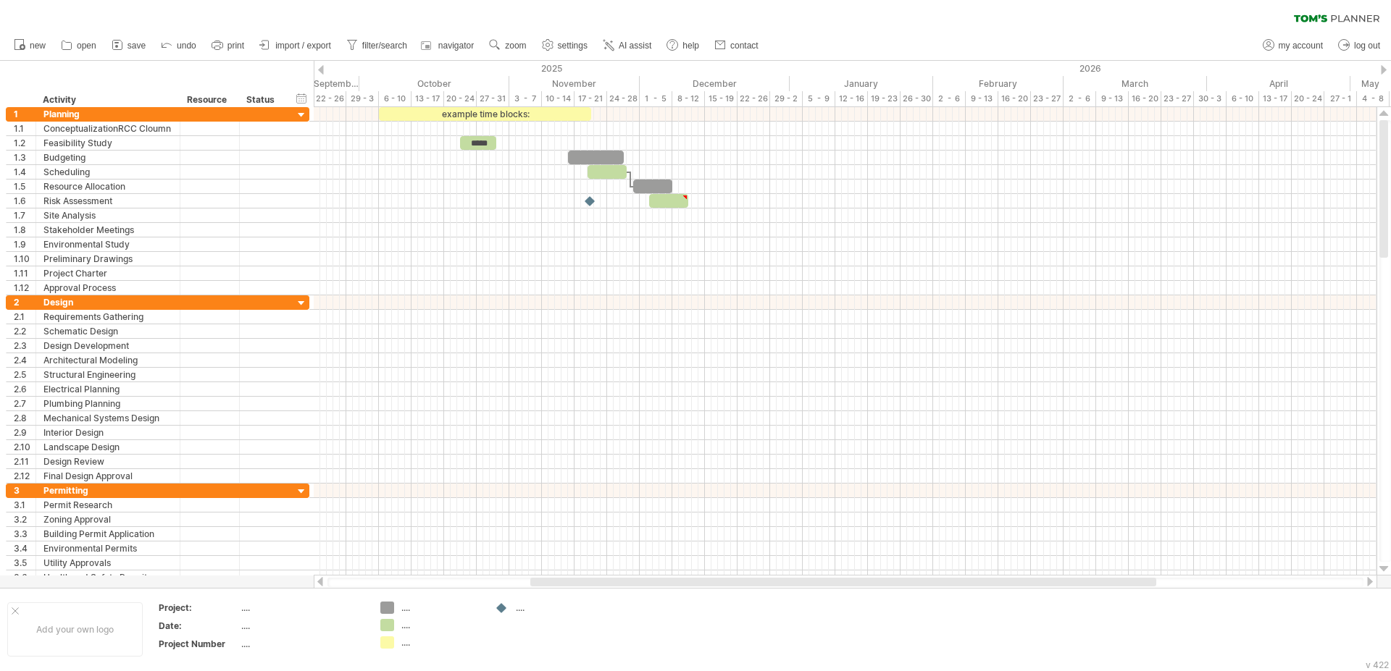
click at [323, 70] on div at bounding box center [321, 69] width 6 height 9
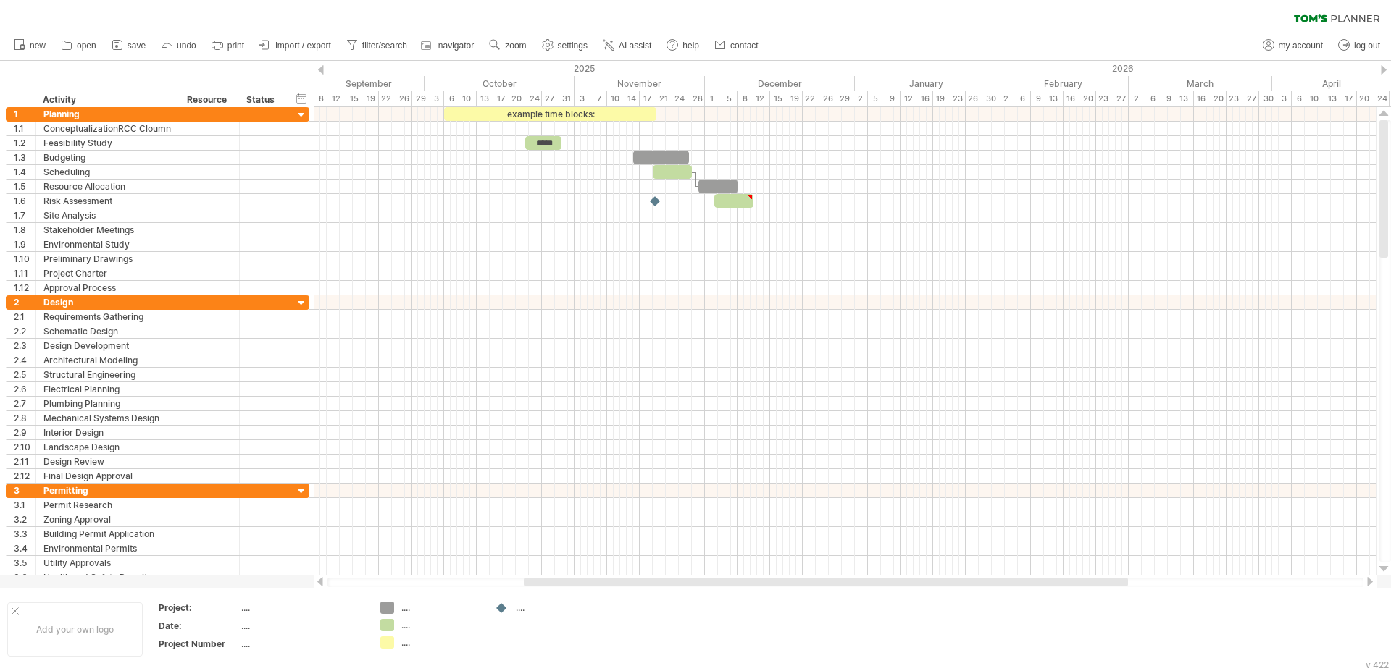
click at [1383, 74] on div at bounding box center [1384, 69] width 6 height 9
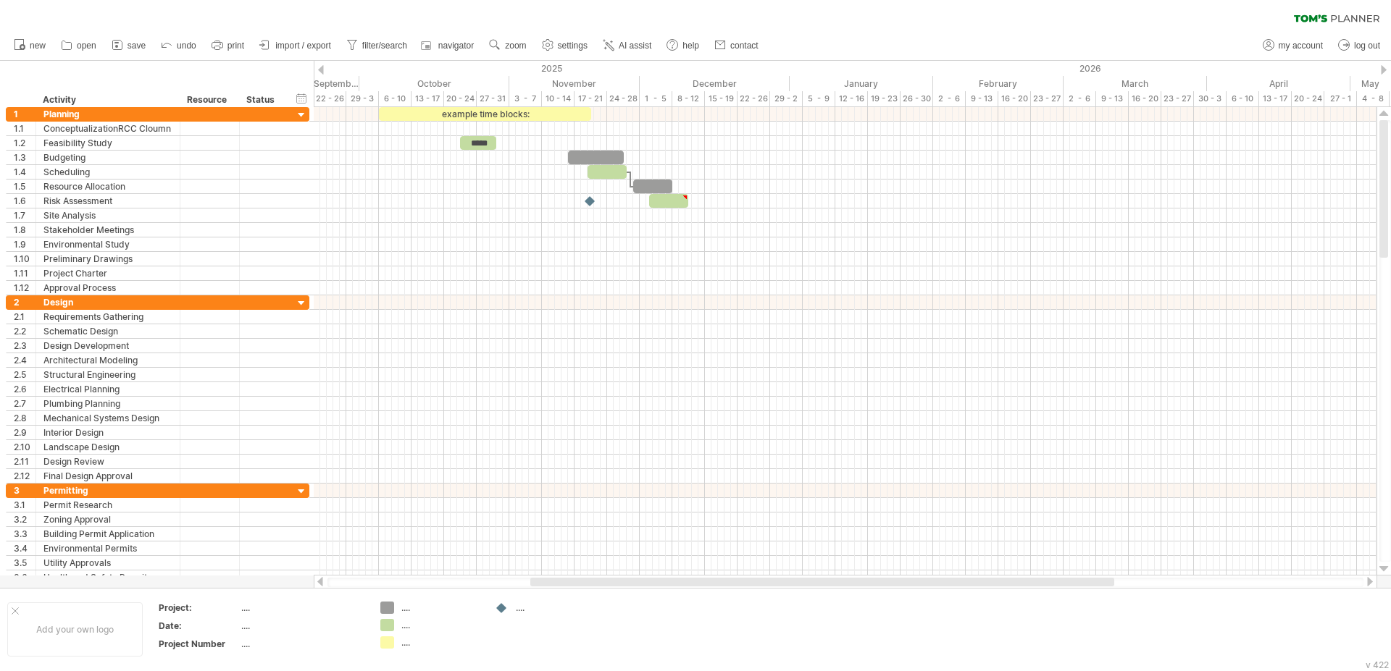
click at [1383, 74] on div at bounding box center [1384, 69] width 6 height 9
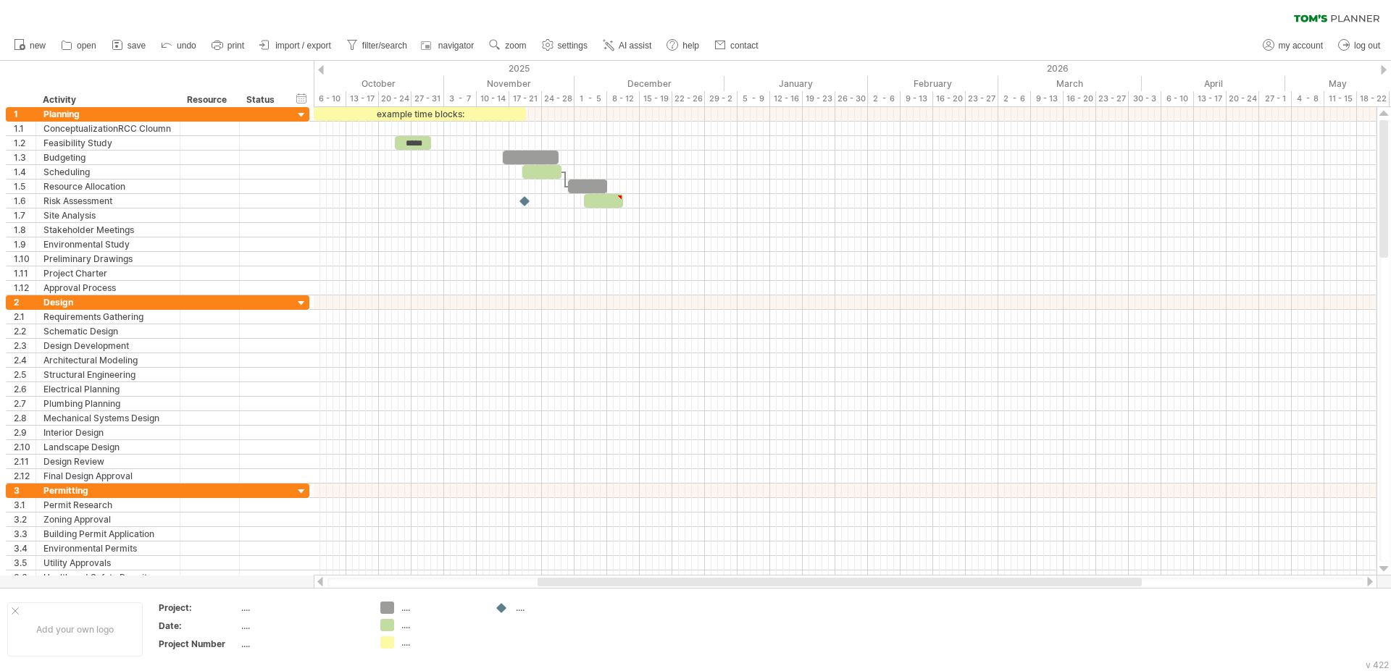
click at [1383, 74] on div at bounding box center [1384, 69] width 6 height 9
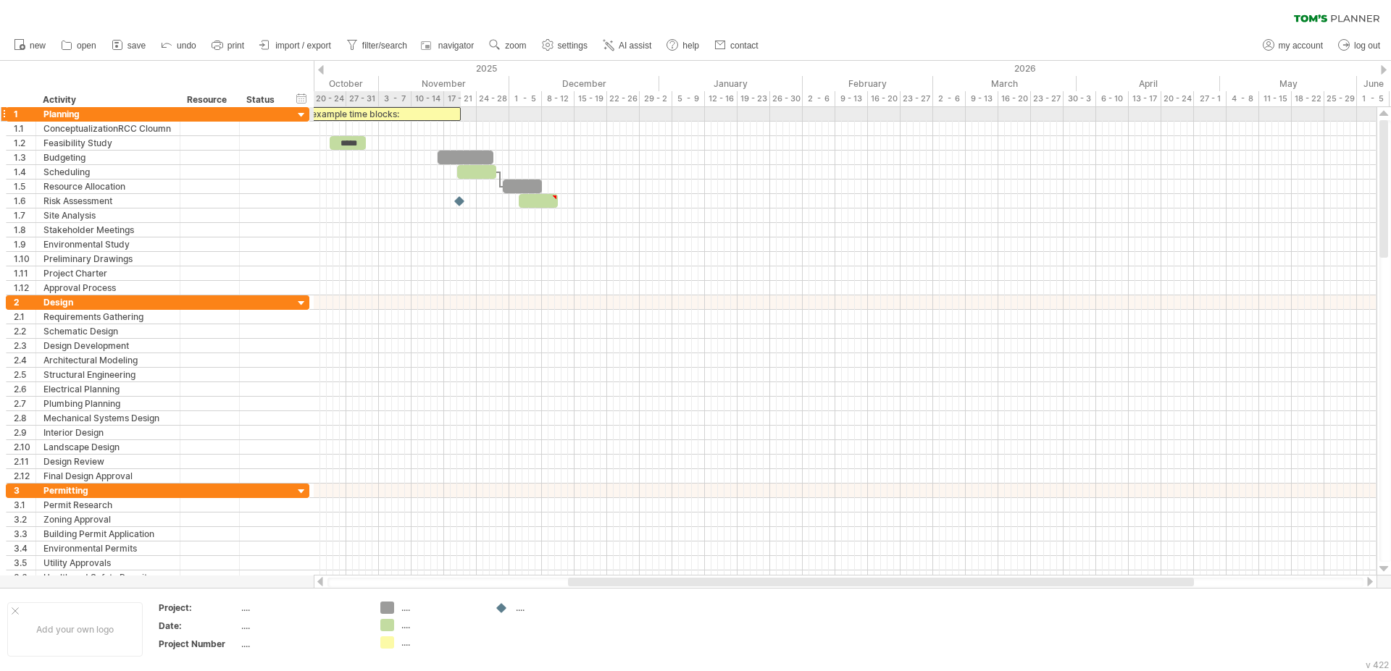
click at [388, 111] on div "example time blocks:" at bounding box center [354, 114] width 212 height 14
drag, startPoint x: 409, startPoint y: 112, endPoint x: 478, endPoint y: 110, distance: 68.8
click at [478, 110] on div "**********" at bounding box center [423, 114] width 212 height 14
click at [476, 110] on div "**********" at bounding box center [423, 114] width 212 height 14
drag, startPoint x: 476, startPoint y: 110, endPoint x: 450, endPoint y: 111, distance: 26.1
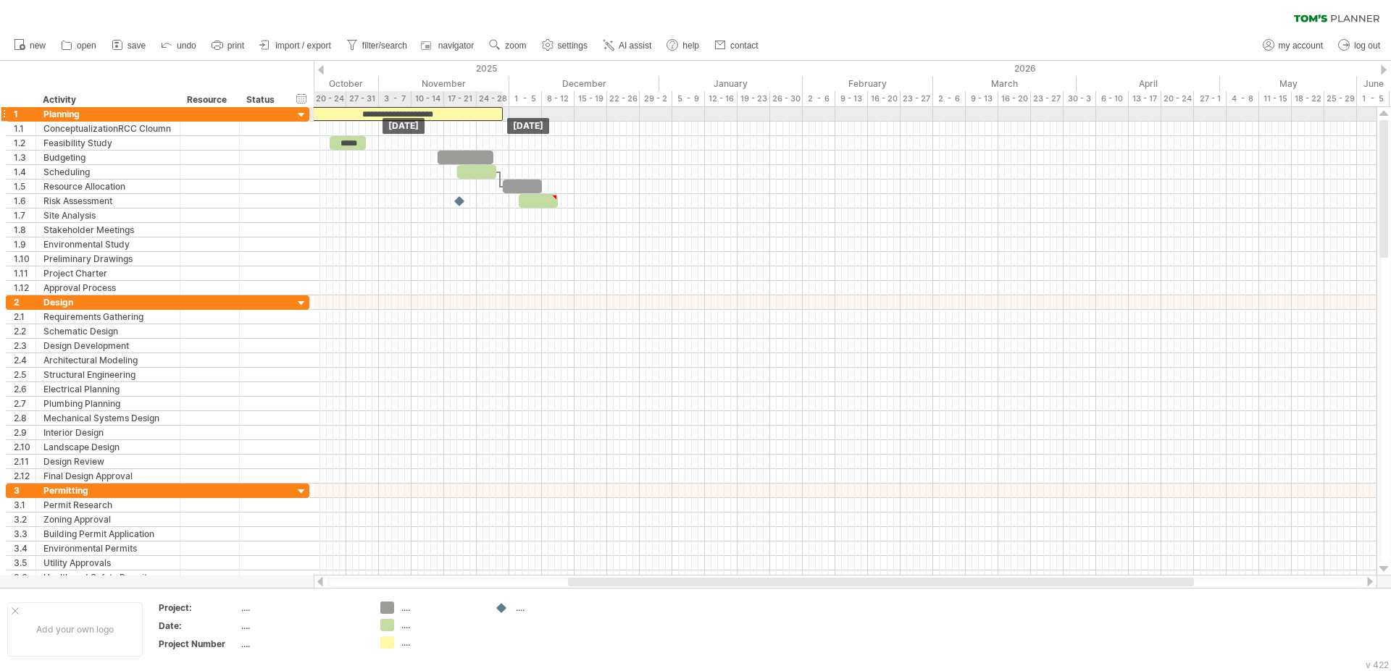
click at [450, 111] on div "**********" at bounding box center [396, 114] width 212 height 14
click at [495, 117] on div "**********" at bounding box center [396, 114] width 212 height 14
click at [503, 114] on span at bounding box center [503, 114] width 6 height 14
click at [463, 112] on div "**********" at bounding box center [396, 114] width 212 height 14
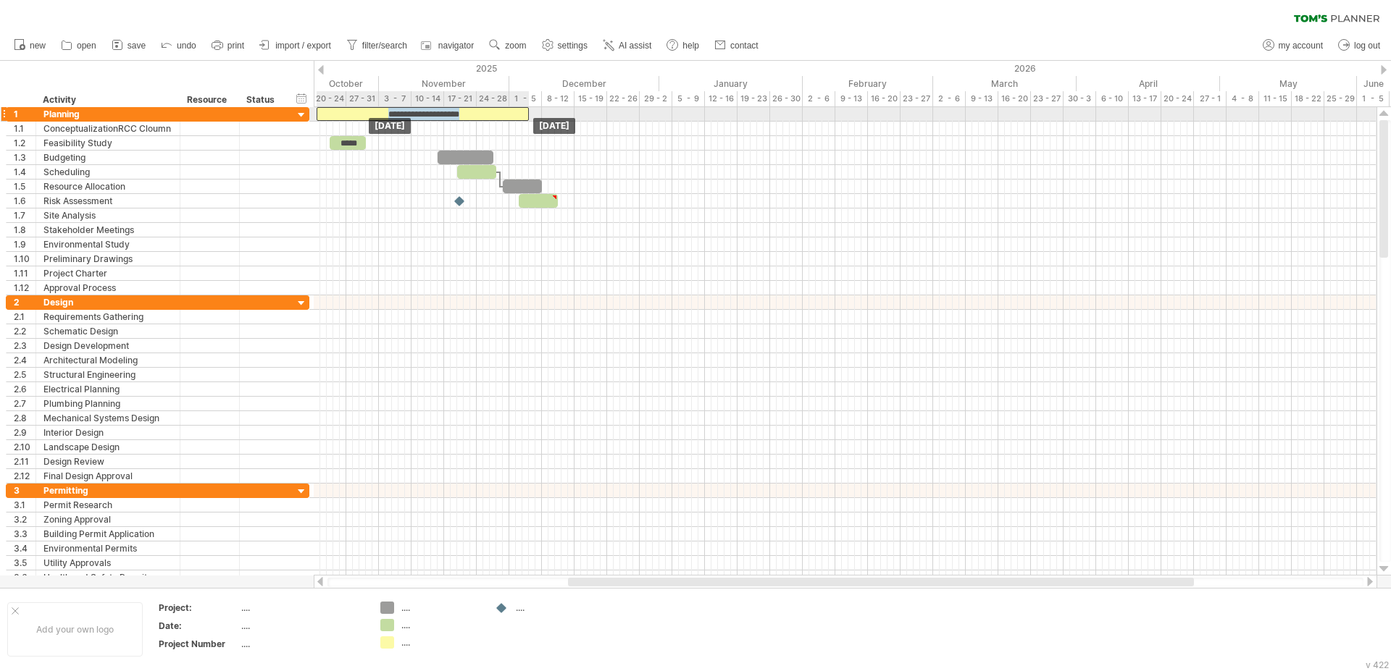
drag, startPoint x: 463, startPoint y: 112, endPoint x: 490, endPoint y: 112, distance: 27.5
click at [490, 112] on div "**********" at bounding box center [423, 114] width 212 height 14
click at [495, 108] on div "**********" at bounding box center [423, 114] width 212 height 14
click at [482, 114] on div "**********" at bounding box center [423, 114] width 212 height 14
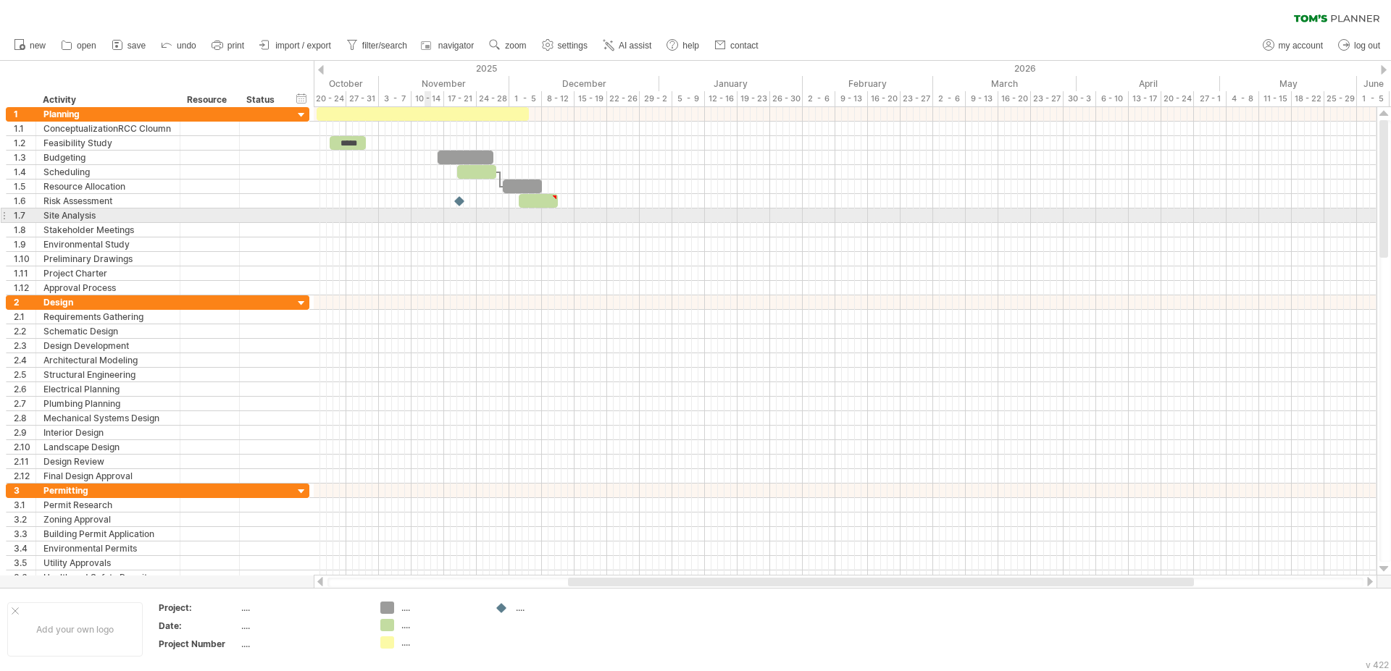
click at [428, 222] on div at bounding box center [845, 216] width 1063 height 14
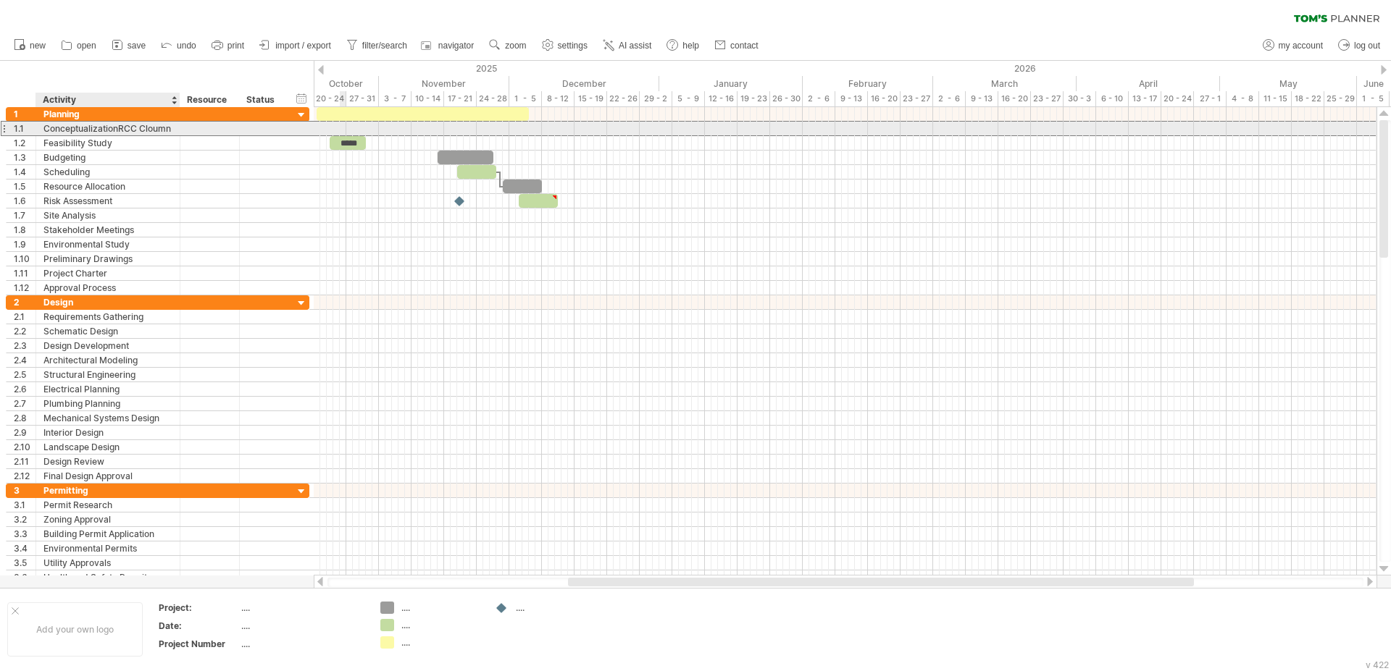
click at [162, 129] on div "ConceptualizationRCC Cloumn" at bounding box center [107, 129] width 129 height 14
drag, startPoint x: 350, startPoint y: 141, endPoint x: 348, endPoint y: 127, distance: 13.8
click at [363, 133] on span at bounding box center [362, 129] width 6 height 14
drag, startPoint x: 450, startPoint y: 160, endPoint x: 374, endPoint y: 126, distance: 83.3
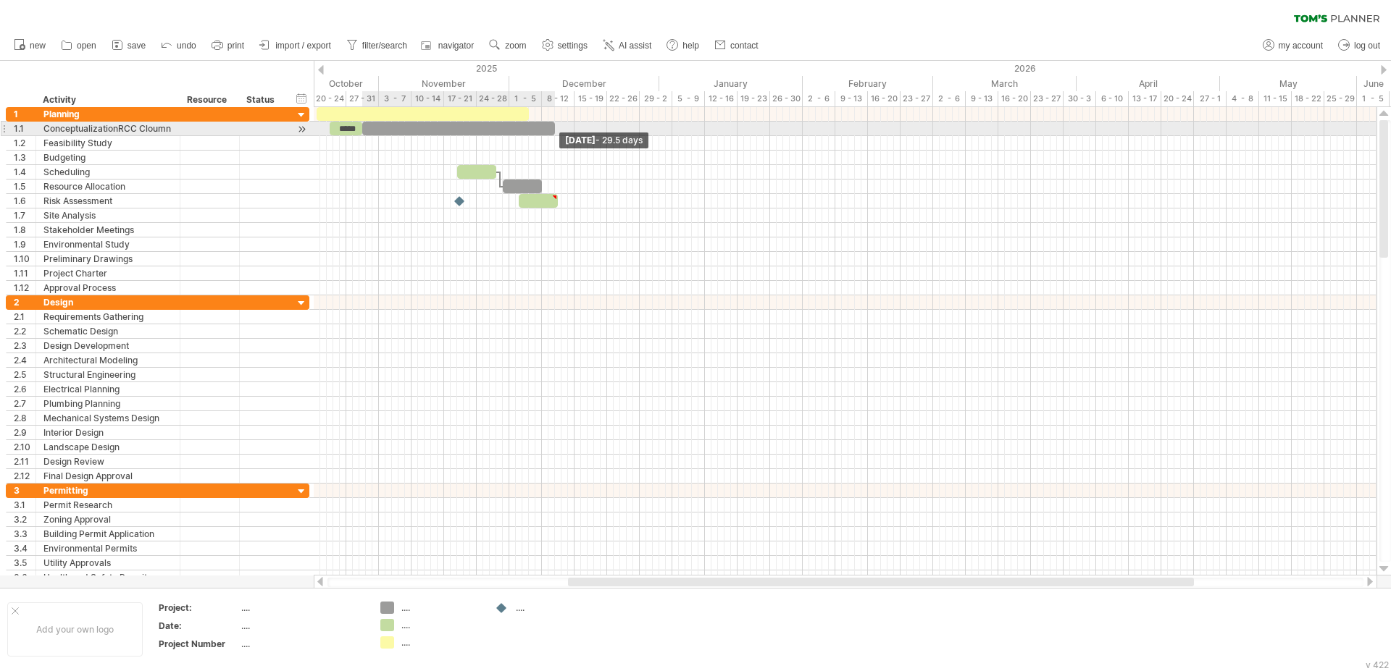
drag, startPoint x: 420, startPoint y: 130, endPoint x: 556, endPoint y: 133, distance: 136.2
click at [556, 133] on span at bounding box center [555, 129] width 6 height 14
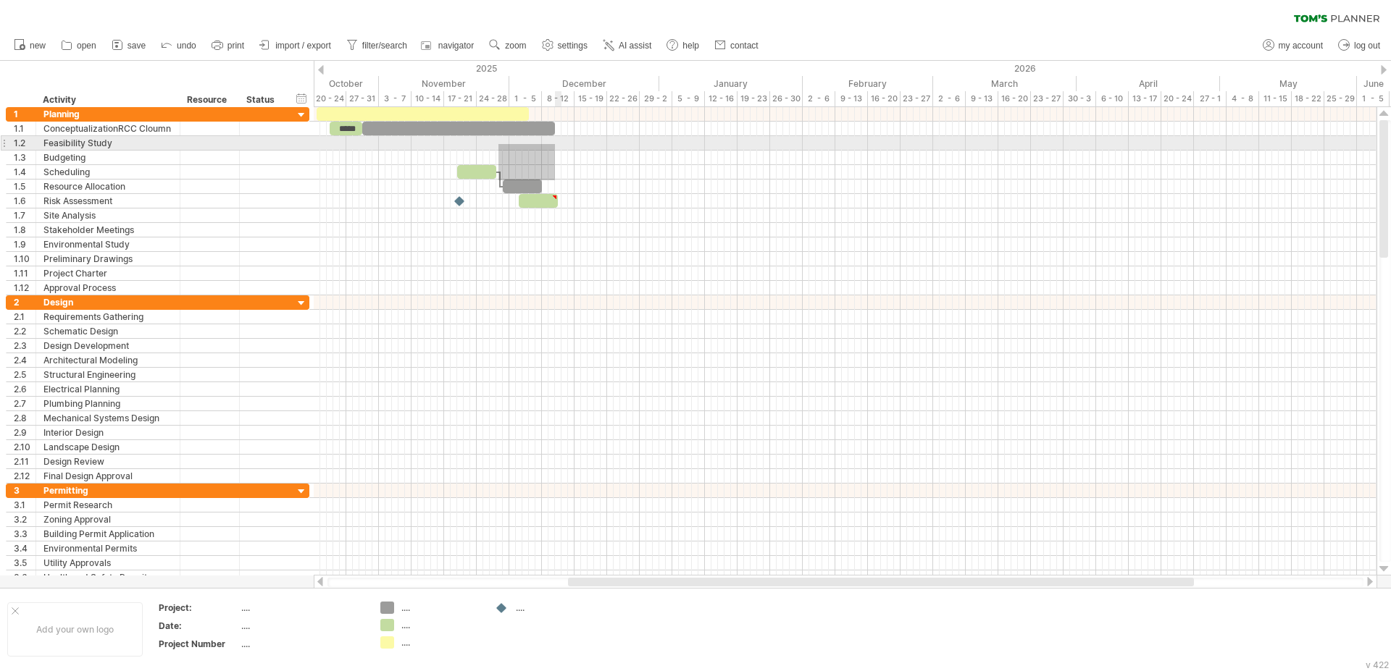
drag, startPoint x: 498, startPoint y: 180, endPoint x: 524, endPoint y: 160, distance: 32.5
click at [527, 158] on div "***** [DATE] - 29.5 days [DATE]" at bounding box center [845, 341] width 1063 height 469
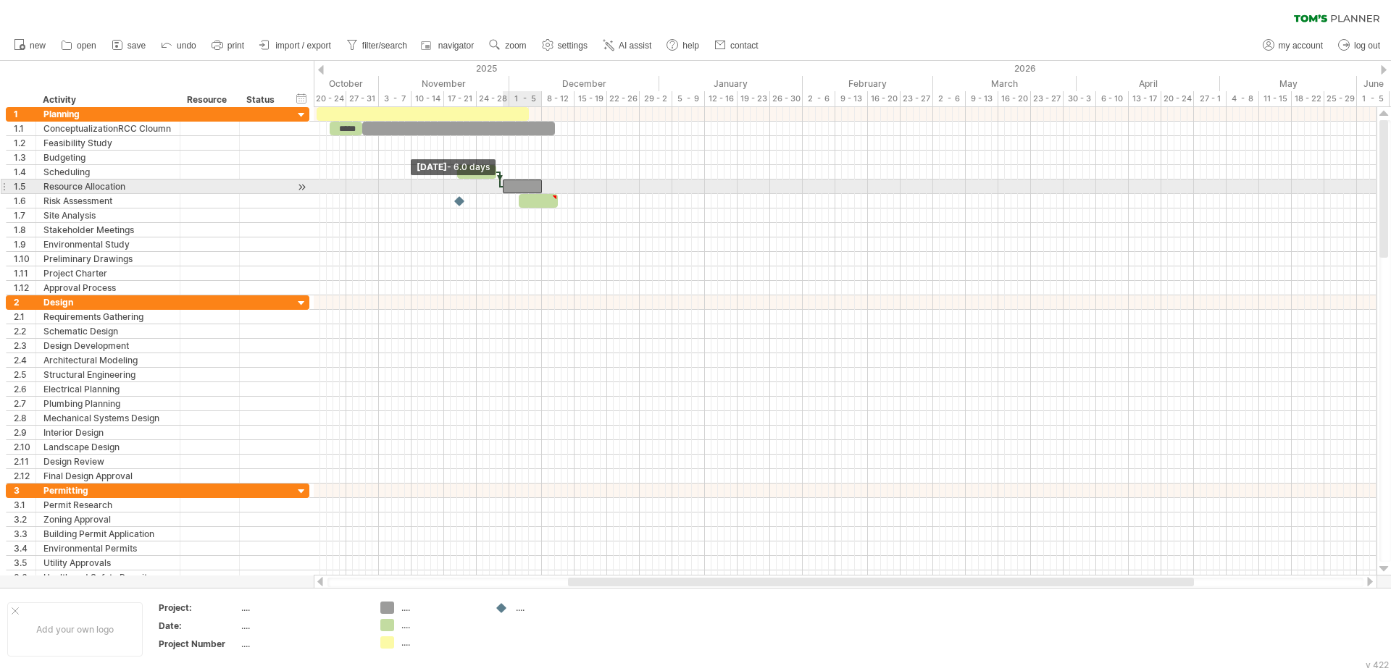
click at [501, 183] on span at bounding box center [503, 187] width 6 height 14
drag, startPoint x: 501, startPoint y: 183, endPoint x: 474, endPoint y: 196, distance: 29.2
click at [474, 196] on div "***** [DATE] - 29.5 days [DATE] - 6.5 days" at bounding box center [845, 341] width 1063 height 469
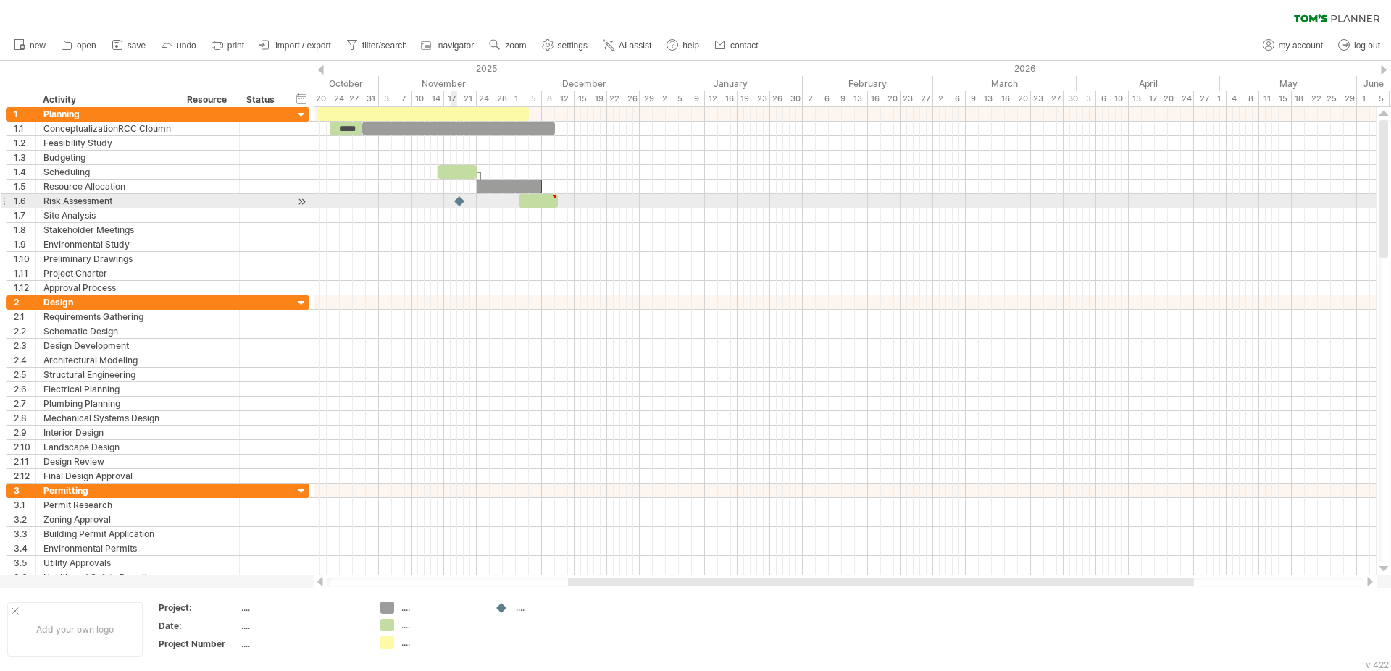
click at [456, 204] on div at bounding box center [460, 201] width 14 height 14
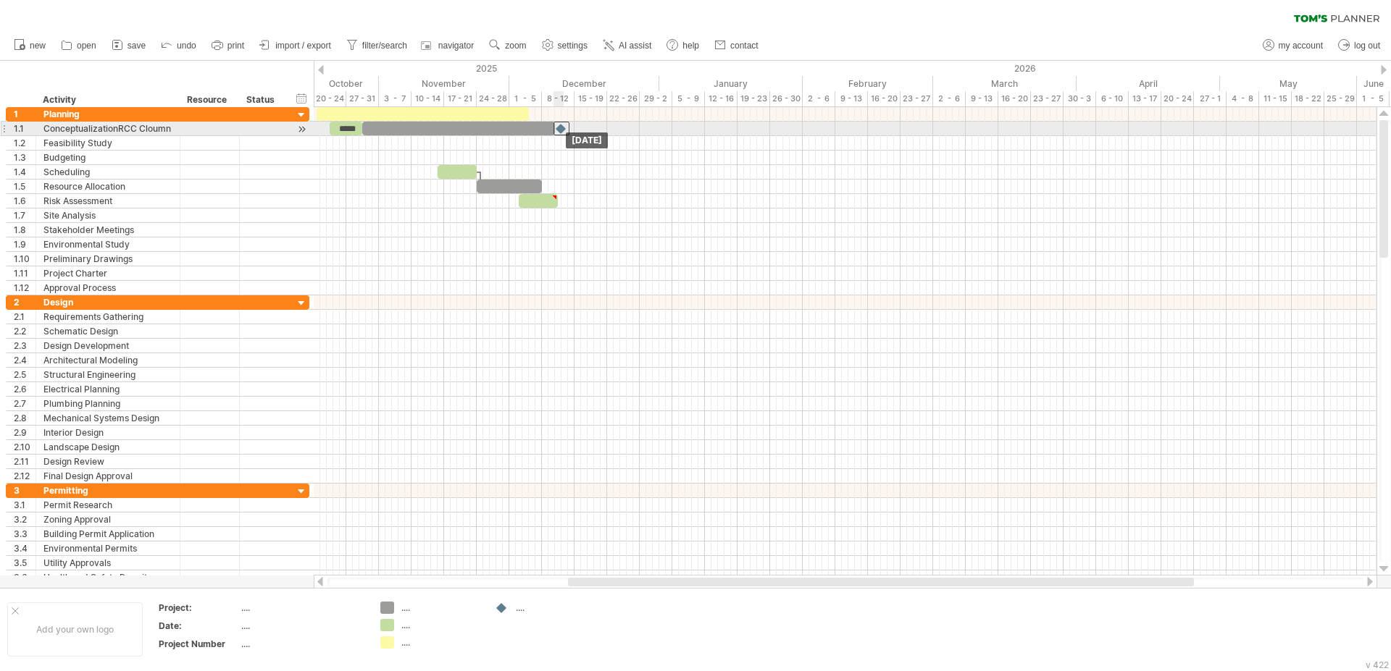
drag, startPoint x: 459, startPoint y: 198, endPoint x: 561, endPoint y: 130, distance: 122.5
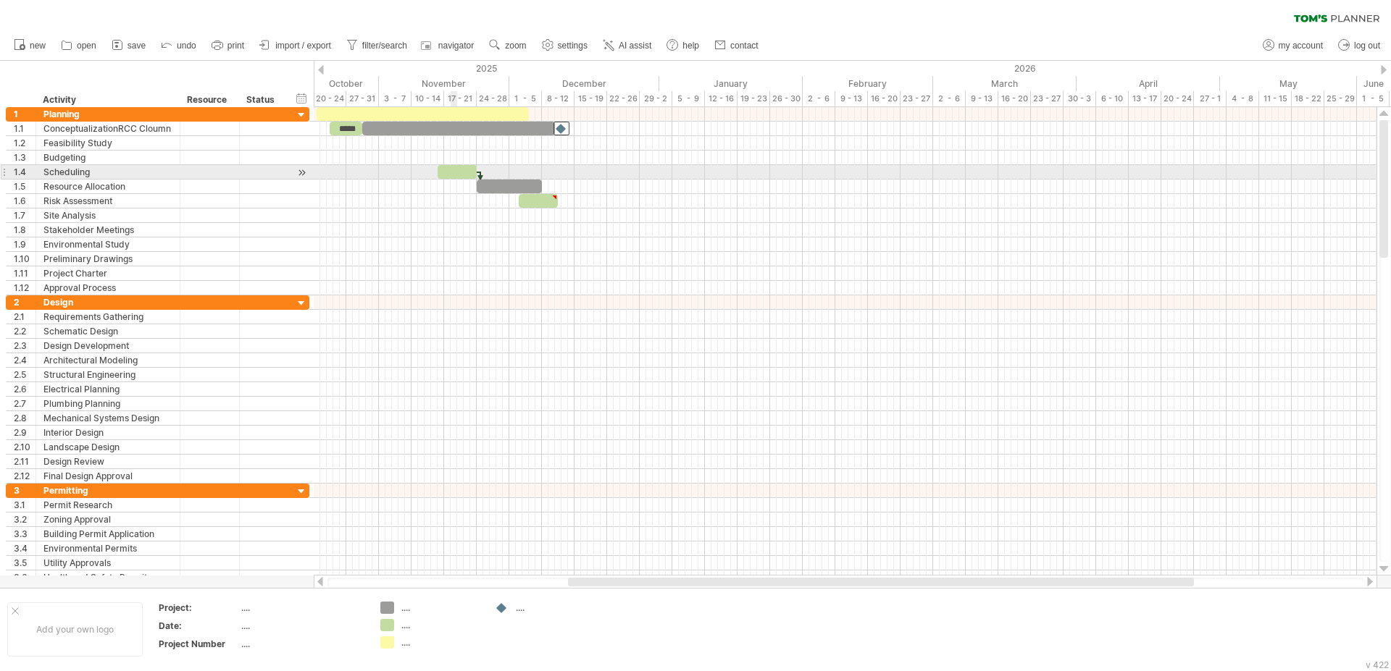
click at [456, 170] on div at bounding box center [456, 172] width 39 height 14
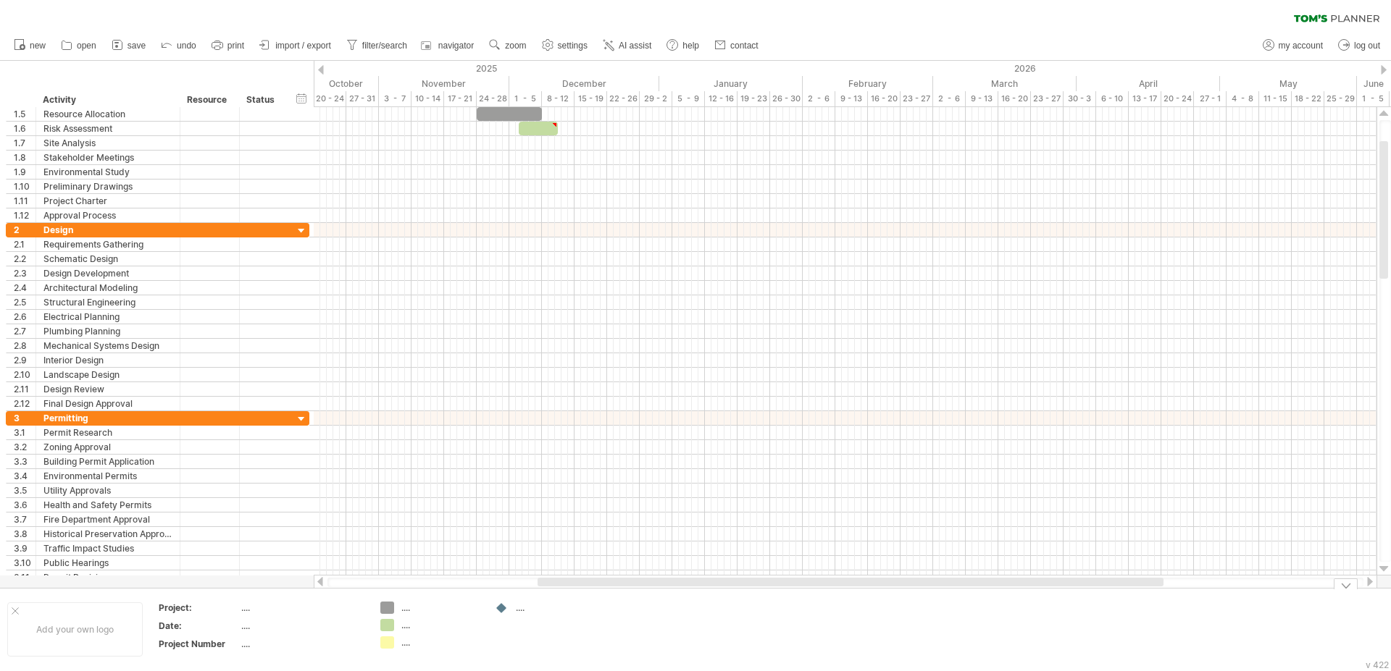
click at [388, 627] on div "Trying to reach [DOMAIN_NAME] Connected again... 0% clear filter new 1" at bounding box center [695, 335] width 1391 height 671
click at [394, 640] on div "...." at bounding box center [430, 643] width 100 height 12
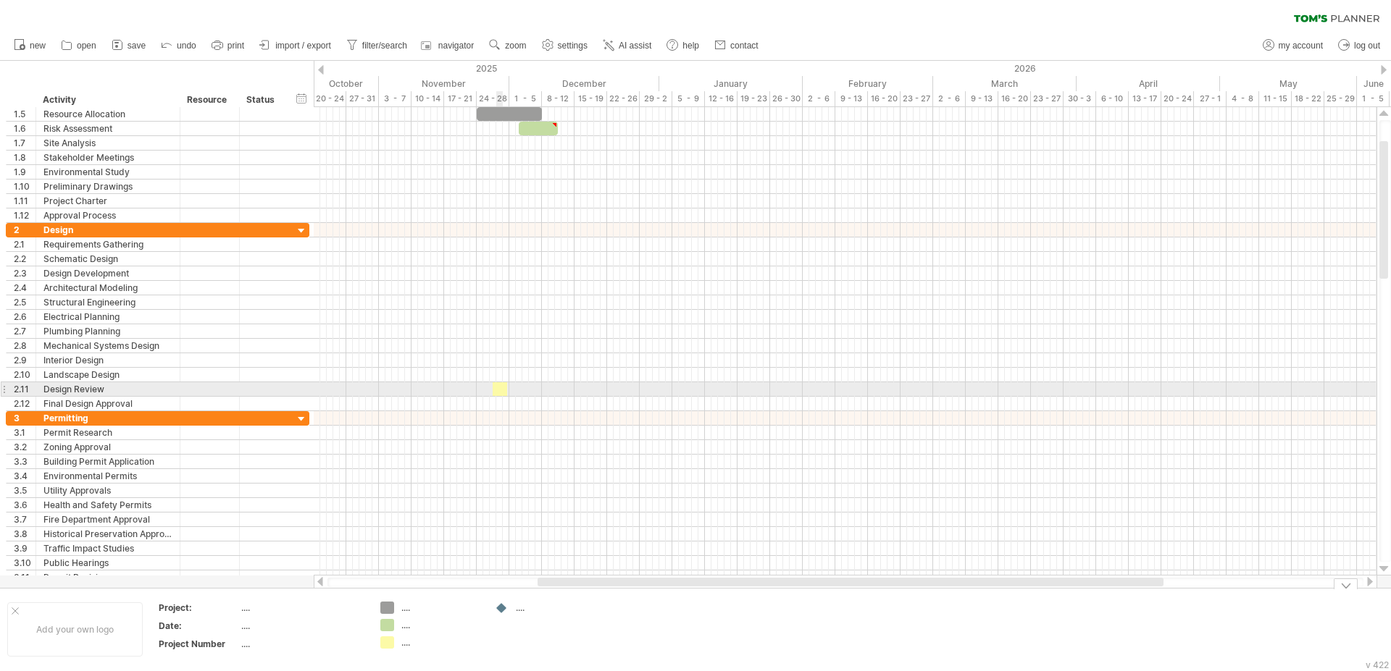
drag, startPoint x: 390, startPoint y: 643, endPoint x: 522, endPoint y: 303, distance: 364.1
click at [519, 313] on div "Trying to reach [DOMAIN_NAME] Connected again... 0% clear filter new 1" at bounding box center [695, 335] width 1391 height 671
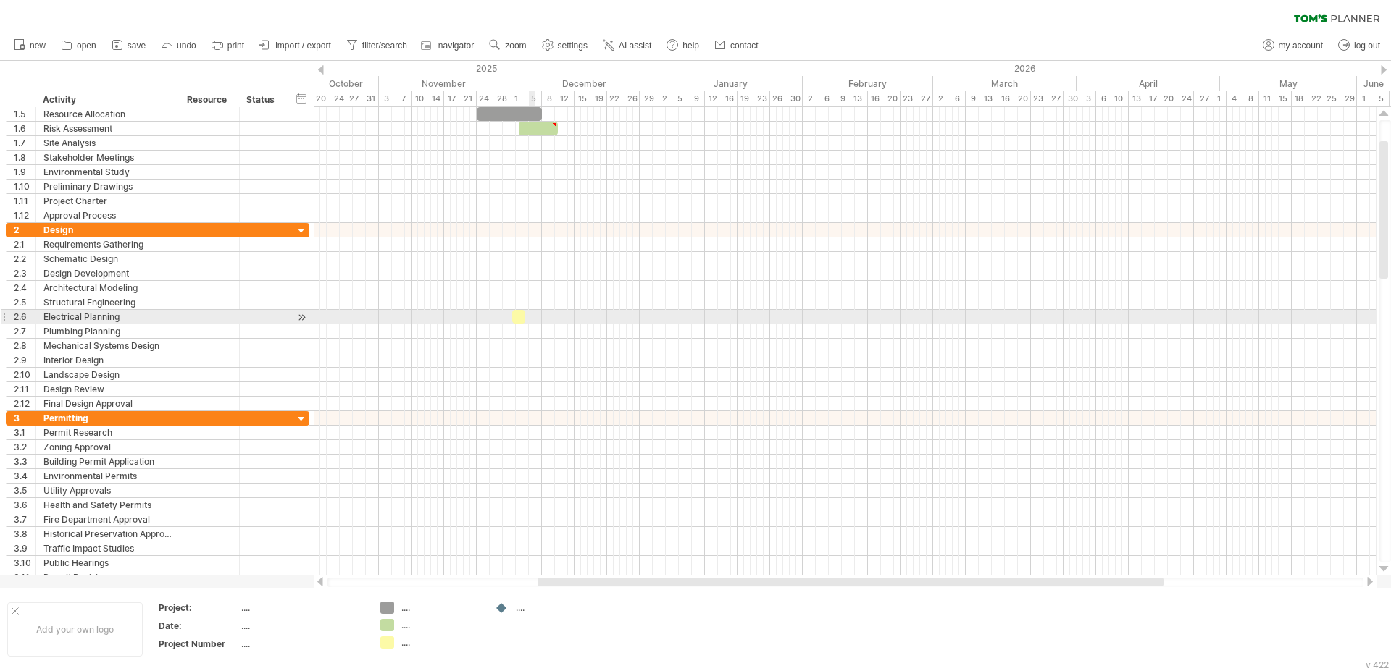
click at [533, 320] on div at bounding box center [845, 317] width 1063 height 14
click at [516, 320] on div at bounding box center [518, 317] width 13 height 14
drag, startPoint x: 524, startPoint y: 319, endPoint x: 624, endPoint y: 314, distance: 99.4
click at [624, 314] on span at bounding box center [623, 317] width 6 height 14
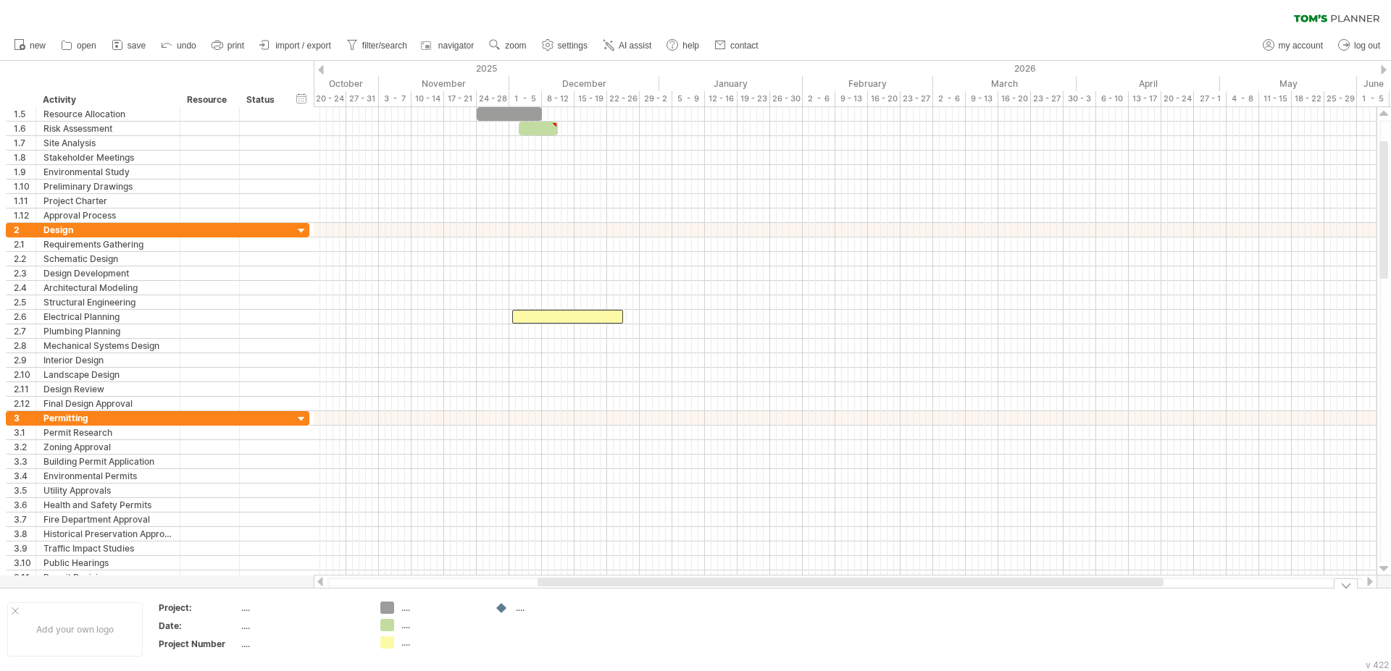
click at [390, 622] on div "Trying to reach [DOMAIN_NAME] Connected again... 0% clear filter new 1" at bounding box center [695, 335] width 1391 height 671
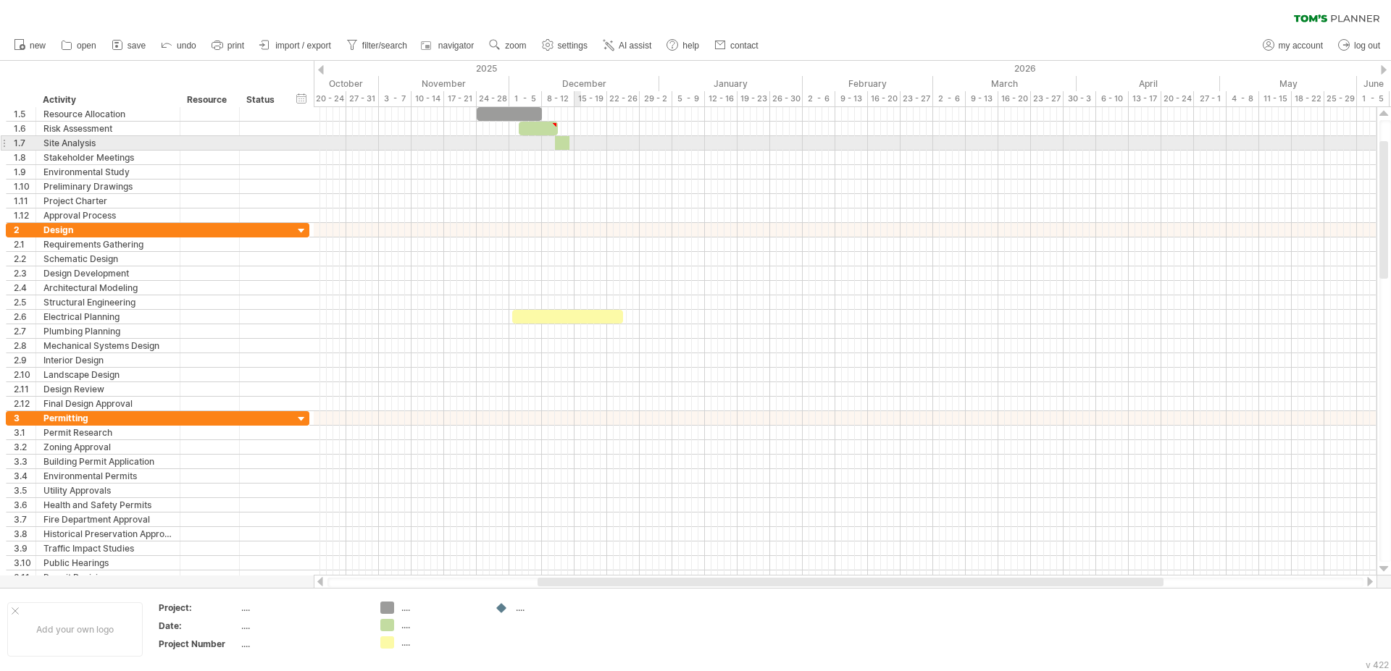
drag, startPoint x: 384, startPoint y: 624, endPoint x: 560, endPoint y: 141, distance: 514.2
click at [560, 141] on div "Trying to reach [DOMAIN_NAME] Connected again... 0% clear filter new 1" at bounding box center [695, 335] width 1391 height 671
drag, startPoint x: 566, startPoint y: 145, endPoint x: 653, endPoint y: 143, distance: 87.7
click at [656, 141] on span at bounding box center [659, 143] width 6 height 14
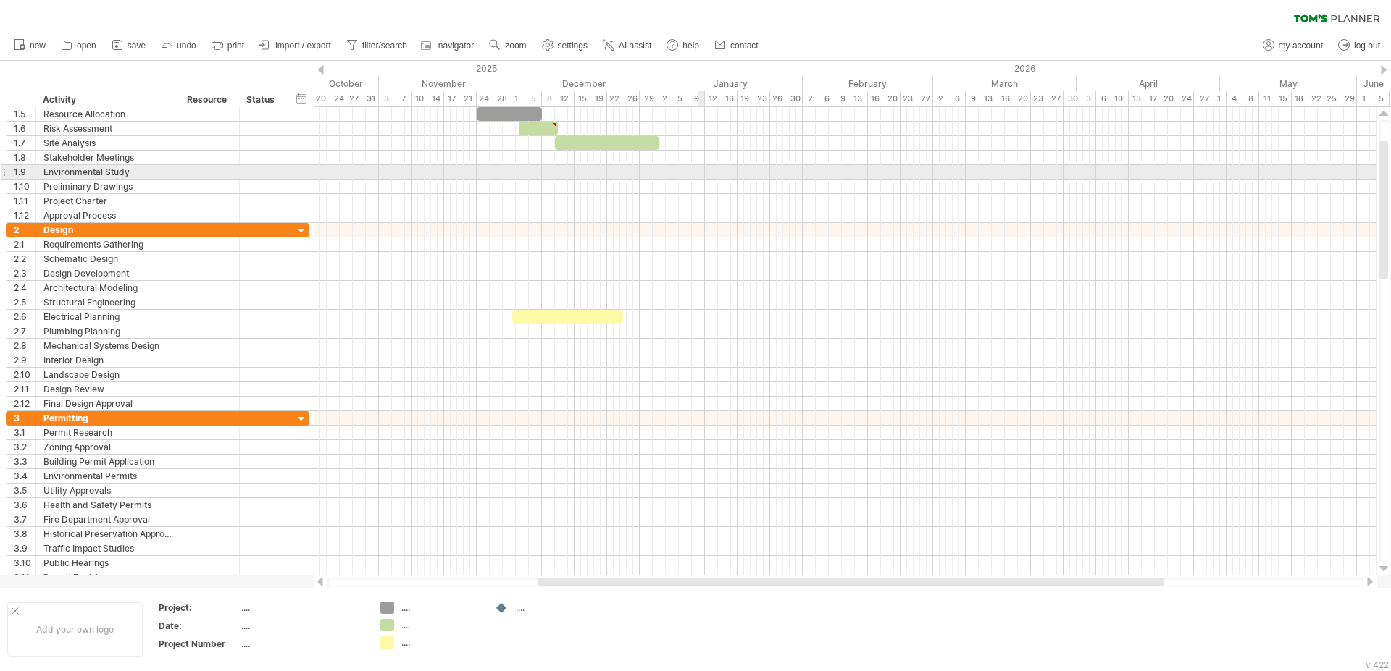
drag, startPoint x: 380, startPoint y: 609, endPoint x: 638, endPoint y: 209, distance: 476.8
click at [688, 165] on div "Trying to reach [DOMAIN_NAME] Connected again... 0% clear filter new 1" at bounding box center [695, 335] width 1391 height 671
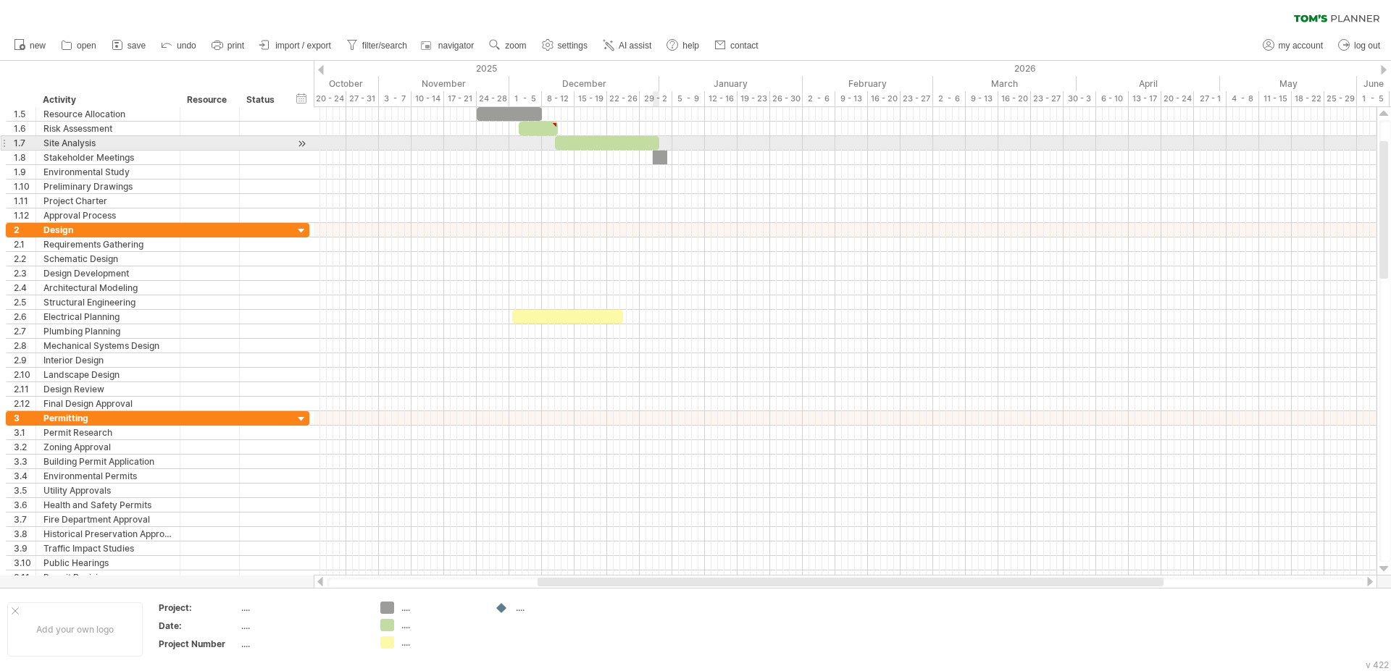
drag, startPoint x: 390, startPoint y: 611, endPoint x: 656, endPoint y: 148, distance: 533.5
click at [656, 148] on div "Trying to reach [DOMAIN_NAME] Connected again... 0% clear filter new 1" at bounding box center [695, 335] width 1391 height 671
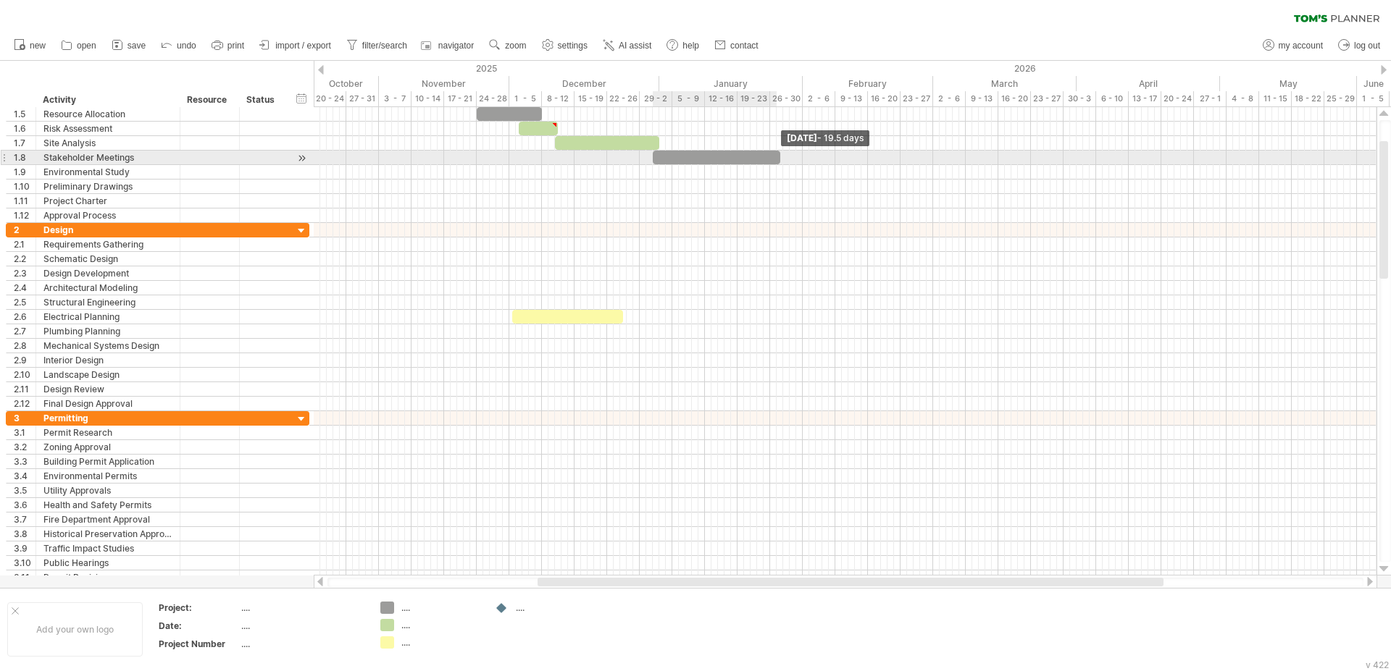
drag, startPoint x: 664, startPoint y: 159, endPoint x: 784, endPoint y: 159, distance: 119.5
click at [783, 159] on span at bounding box center [780, 158] width 6 height 14
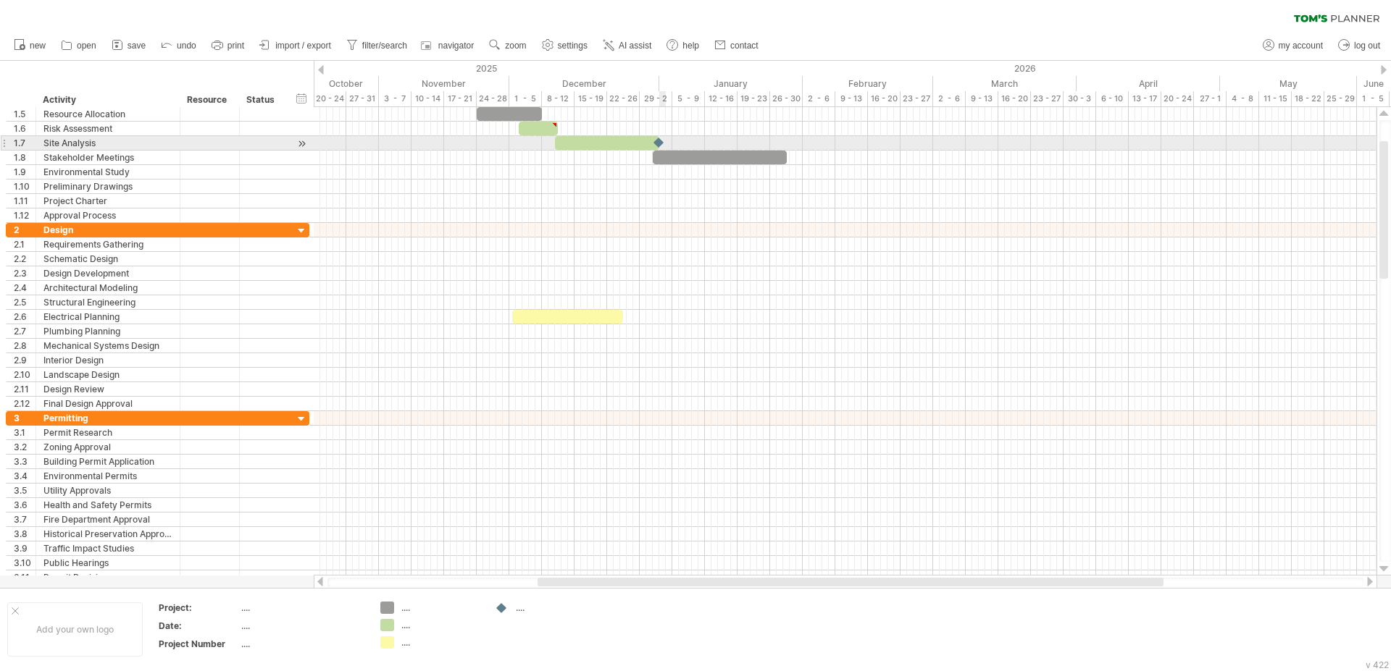
drag, startPoint x: 498, startPoint y: 608, endPoint x: 660, endPoint y: 146, distance: 489.8
click at [660, 146] on div "Trying to reach [DOMAIN_NAME] Connected again... 0% clear filter new 1" at bounding box center [695, 335] width 1391 height 671
click at [658, 143] on div at bounding box center [659, 143] width 16 height 14
